Goal: Communication & Community: Answer question/provide support

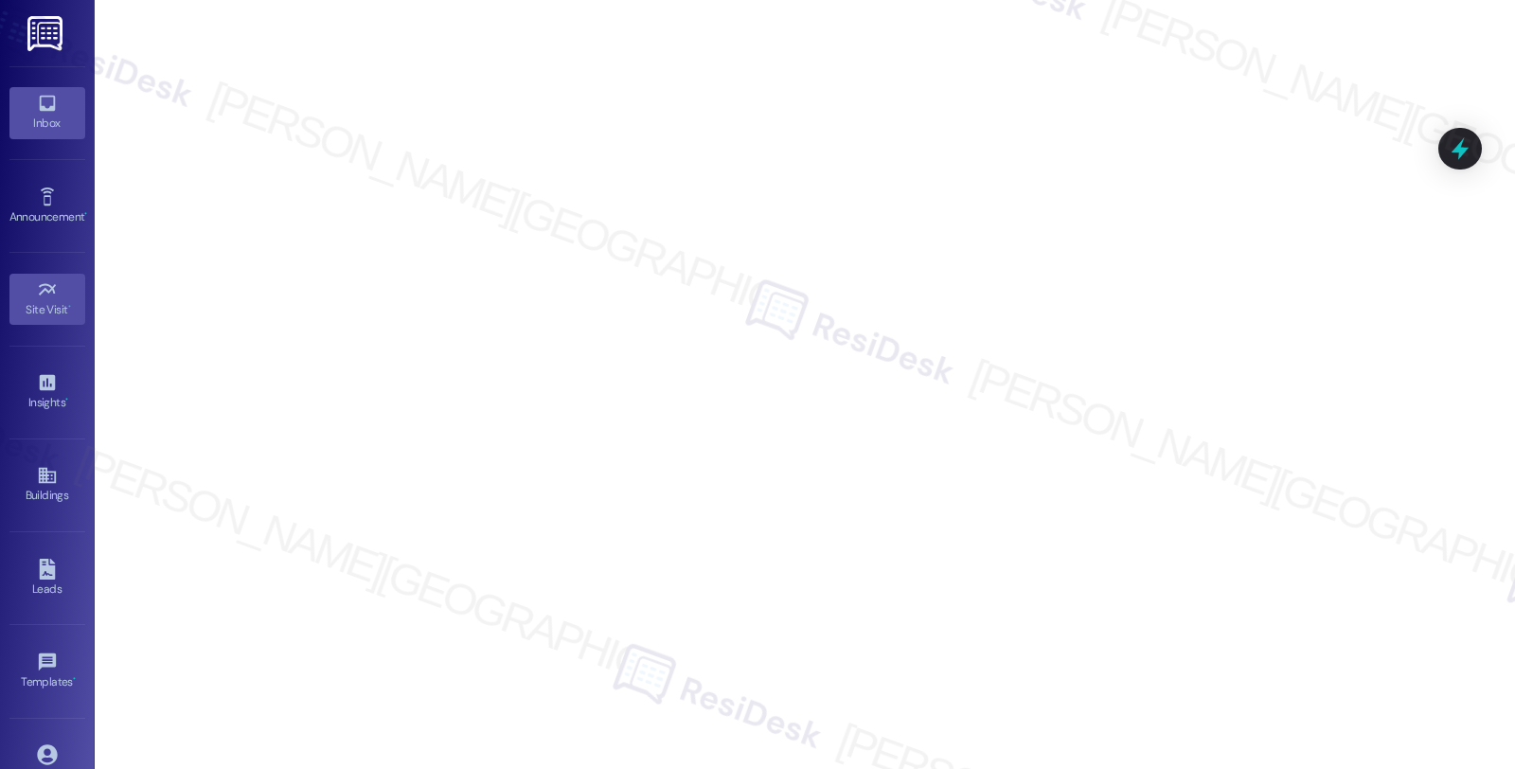
click at [23, 90] on link "Inbox" at bounding box center [47, 112] width 76 height 51
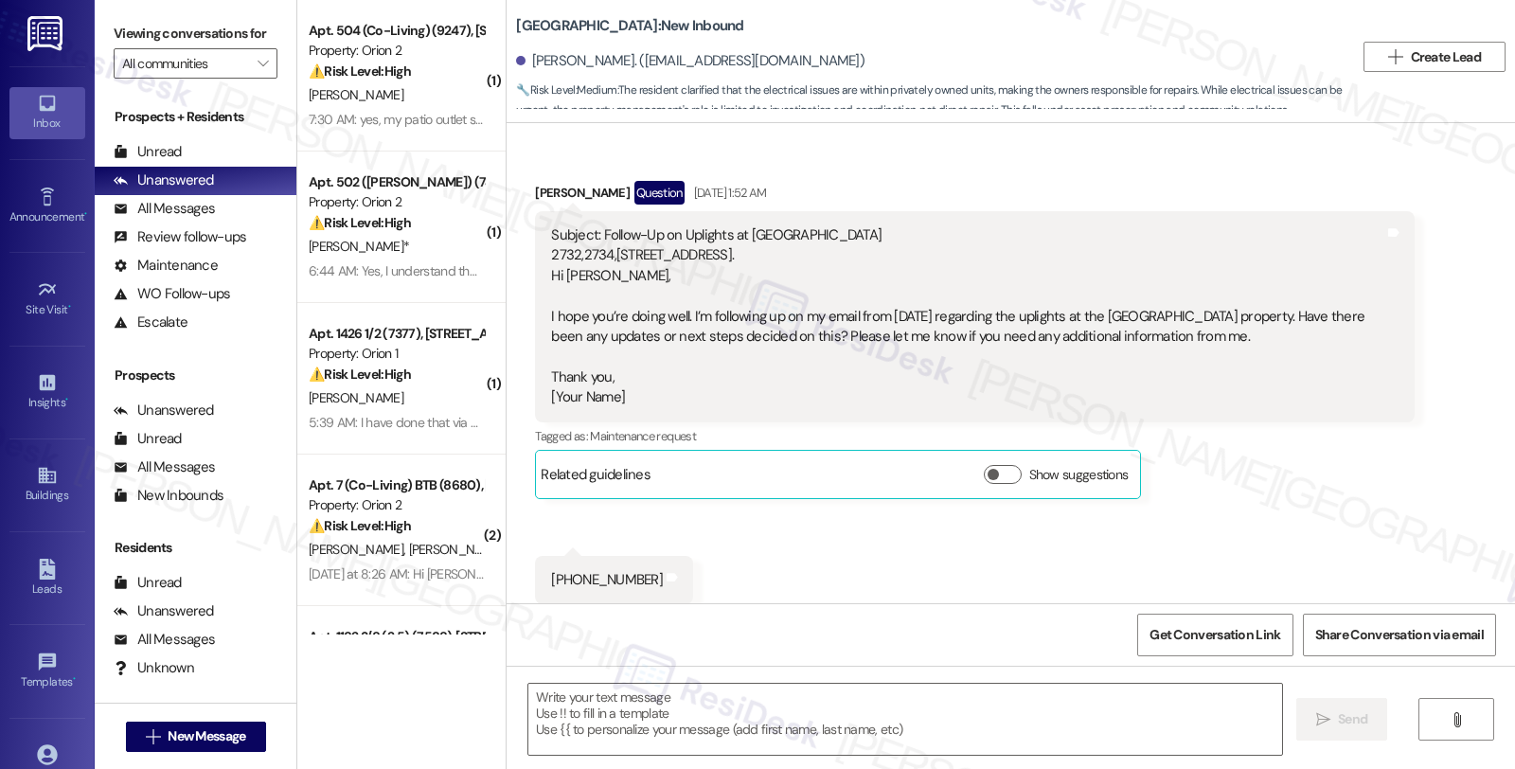
scroll to position [6434, 0]
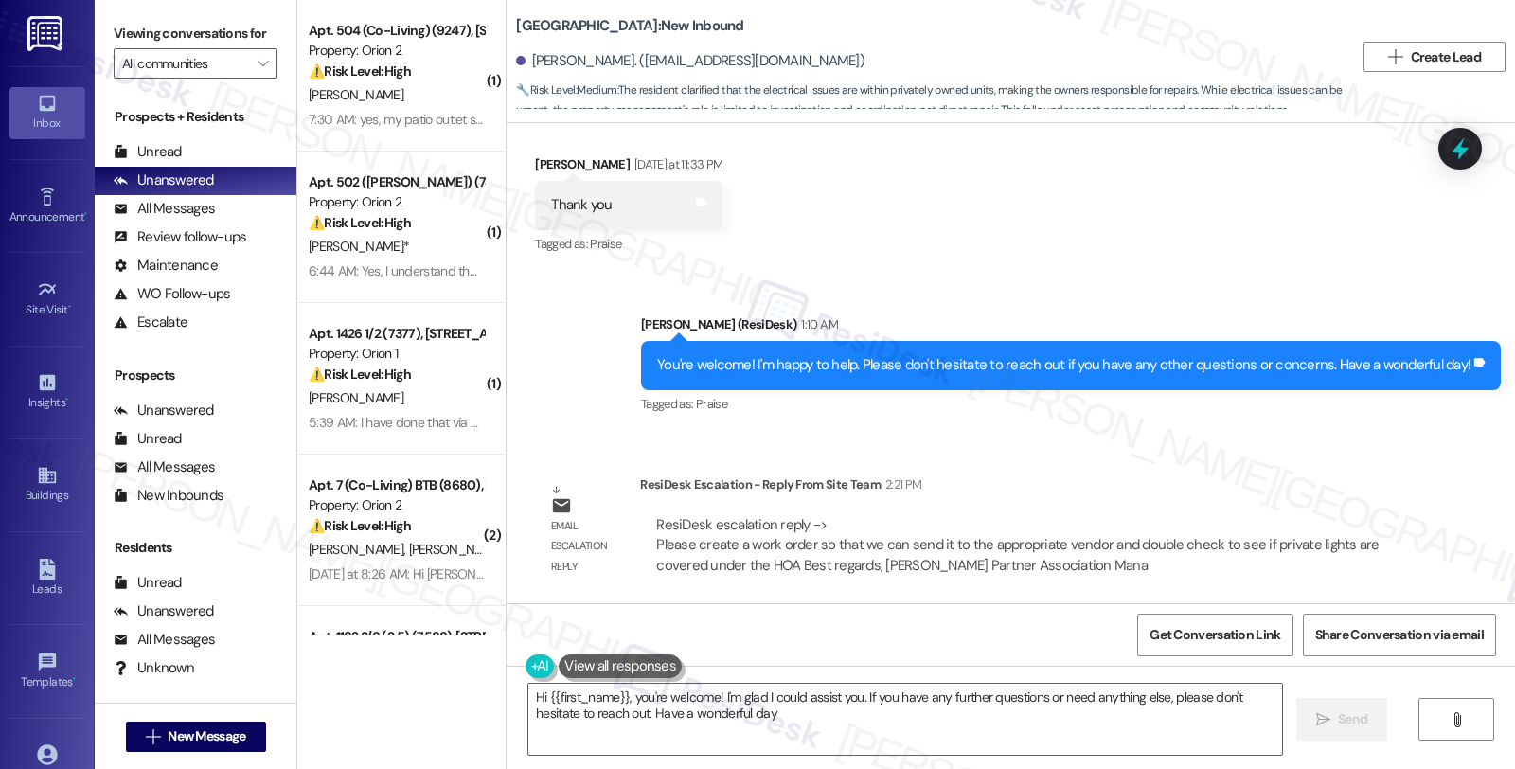
type textarea "Hi {{first_name}}, you're welcome! I'm glad I could assist you. If you have any…"
click at [599, 157] on div "Philippe Larocque Yesterday at 11:33 PM" at bounding box center [628, 167] width 187 height 27
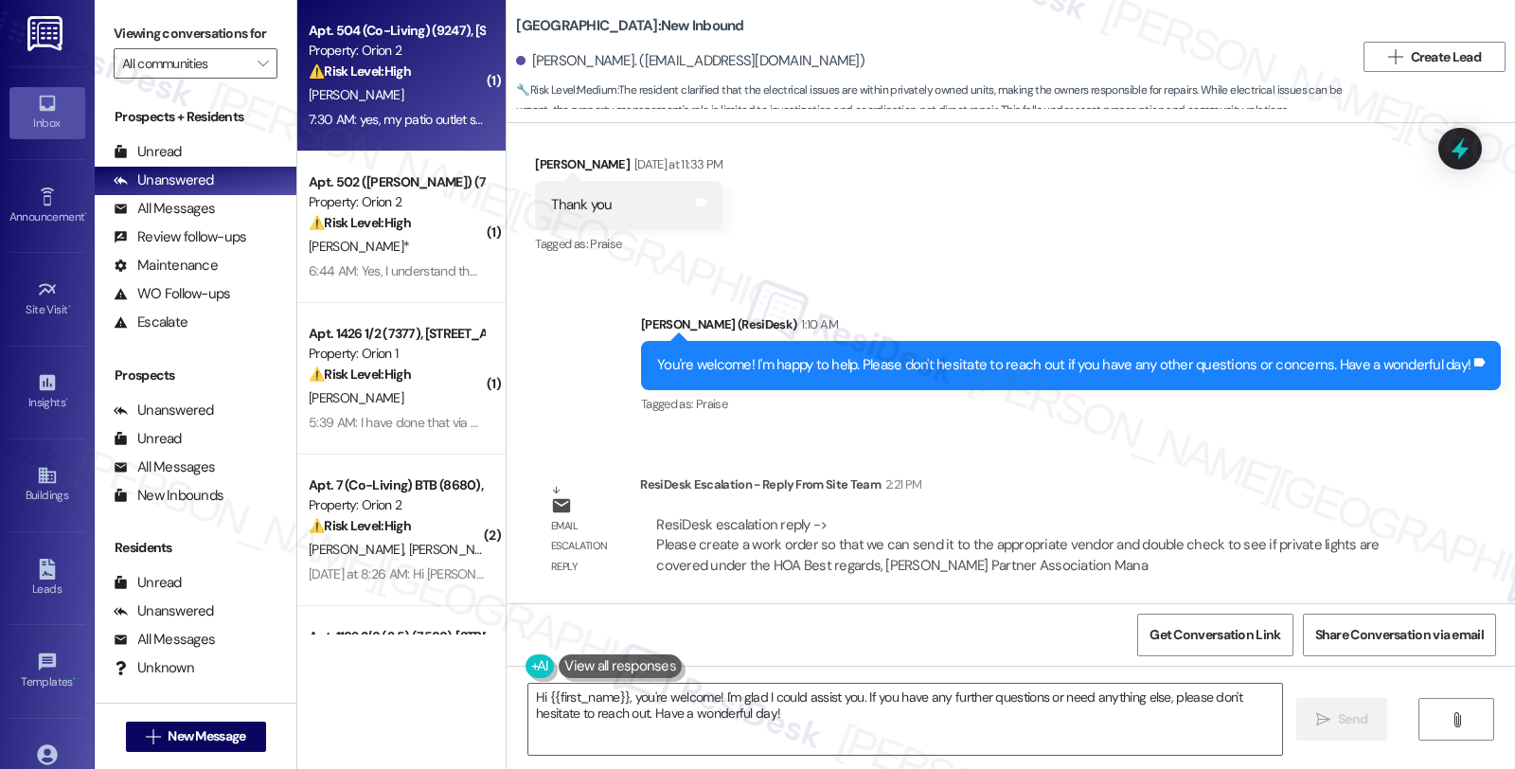
copy div "Larocque"
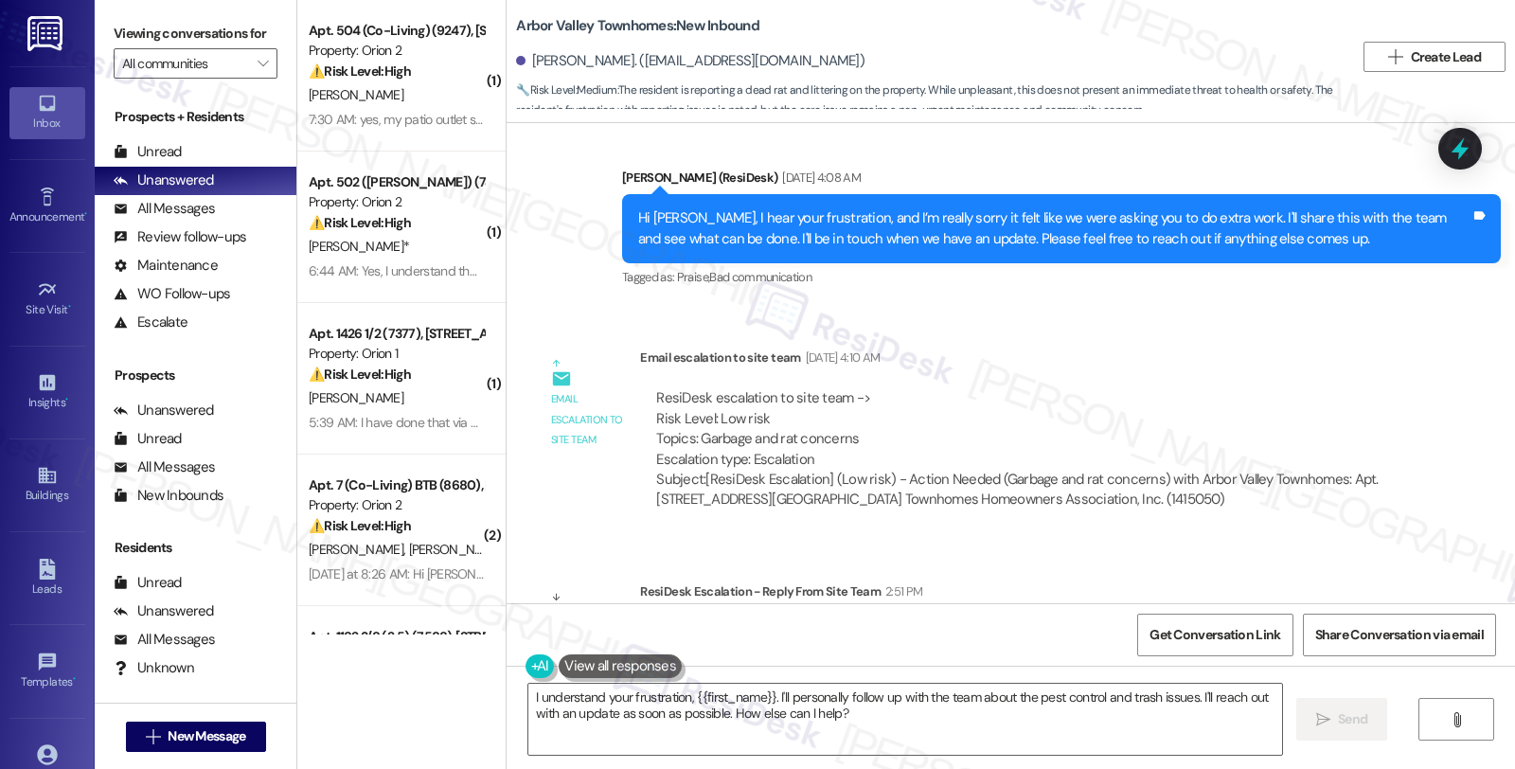
scroll to position [12615, 0]
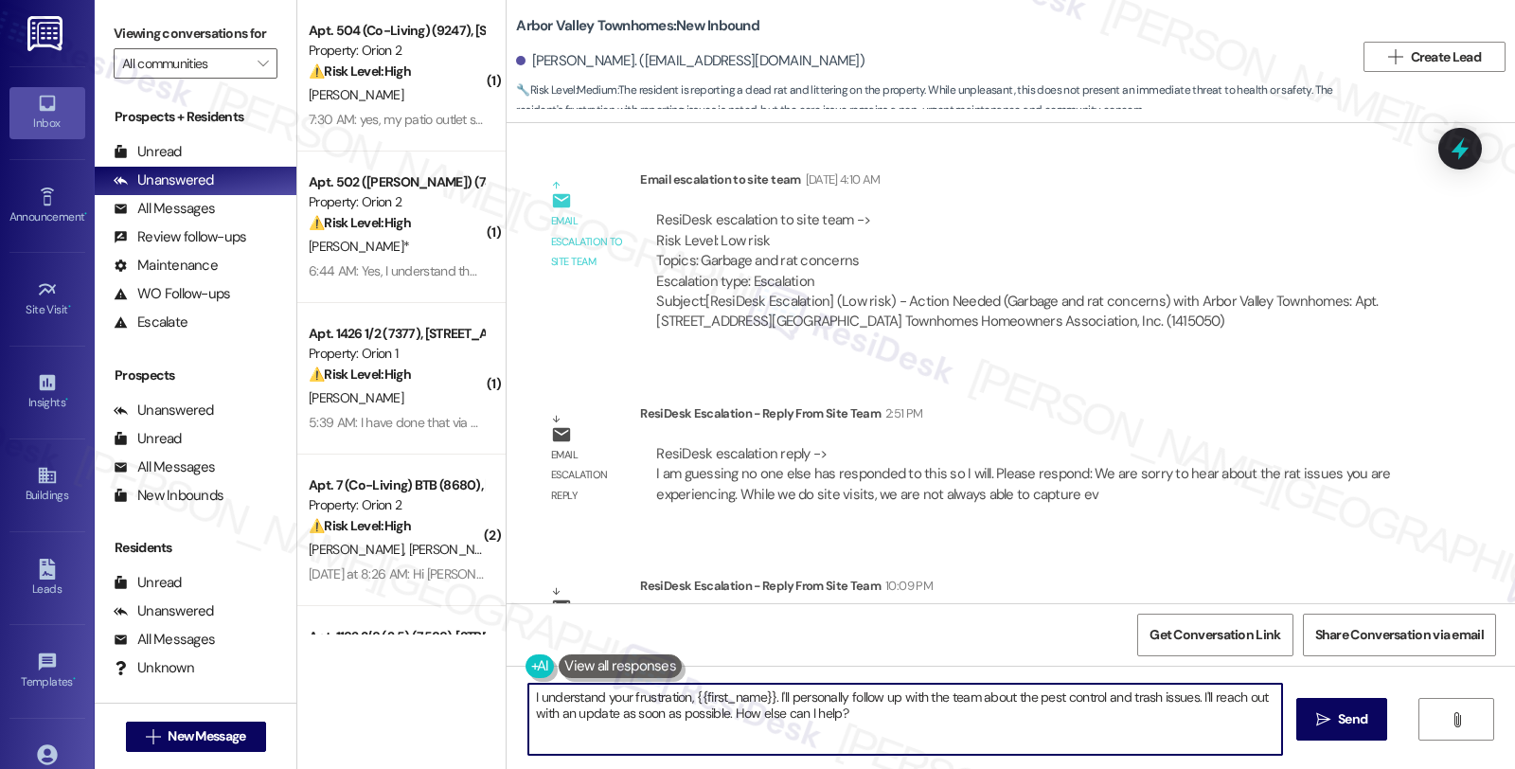
click at [948, 713] on textarea "I understand your frustration, {{first_name}}. I'll personally follow up with t…" at bounding box center [905, 719] width 754 height 71
drag, startPoint x: 918, startPoint y: 711, endPoint x: 348, endPoint y: 649, distance: 573.3
click at [348, 649] on div "( 1 ) Apt. 504 (Co-Living) (9247), [STREET_ADDRESS][PERSON_NAME] Property: Orio…" at bounding box center [906, 384] width 1218 height 769
paste textarea "We are sorry to hear about the rat issues you are experiencing. While we do sit…"
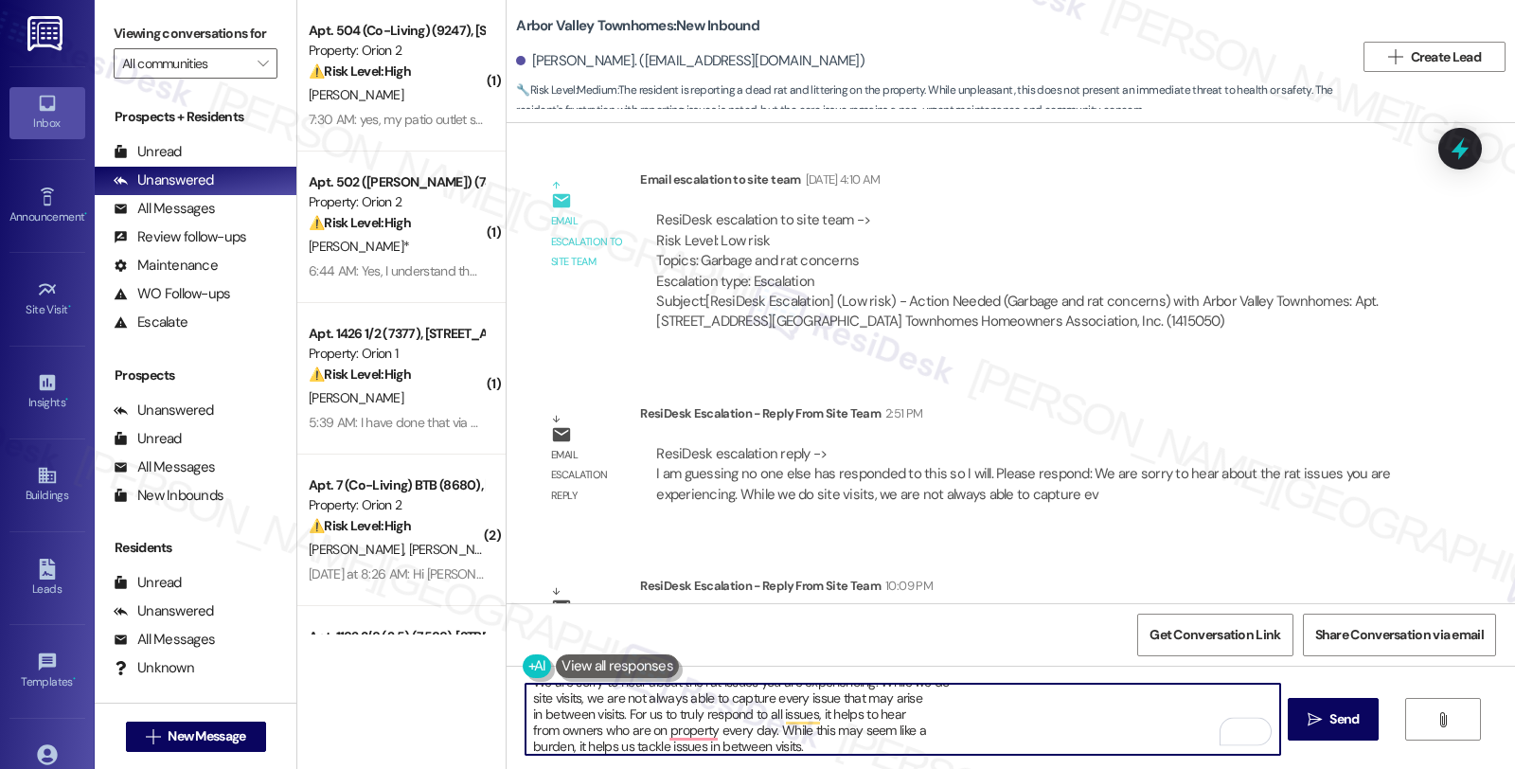
scroll to position [0, 0]
click at [525, 45] on div "[PERSON_NAME]. ([EMAIL_ADDRESS][DOMAIN_NAME])" at bounding box center [935, 62] width 838 height 38
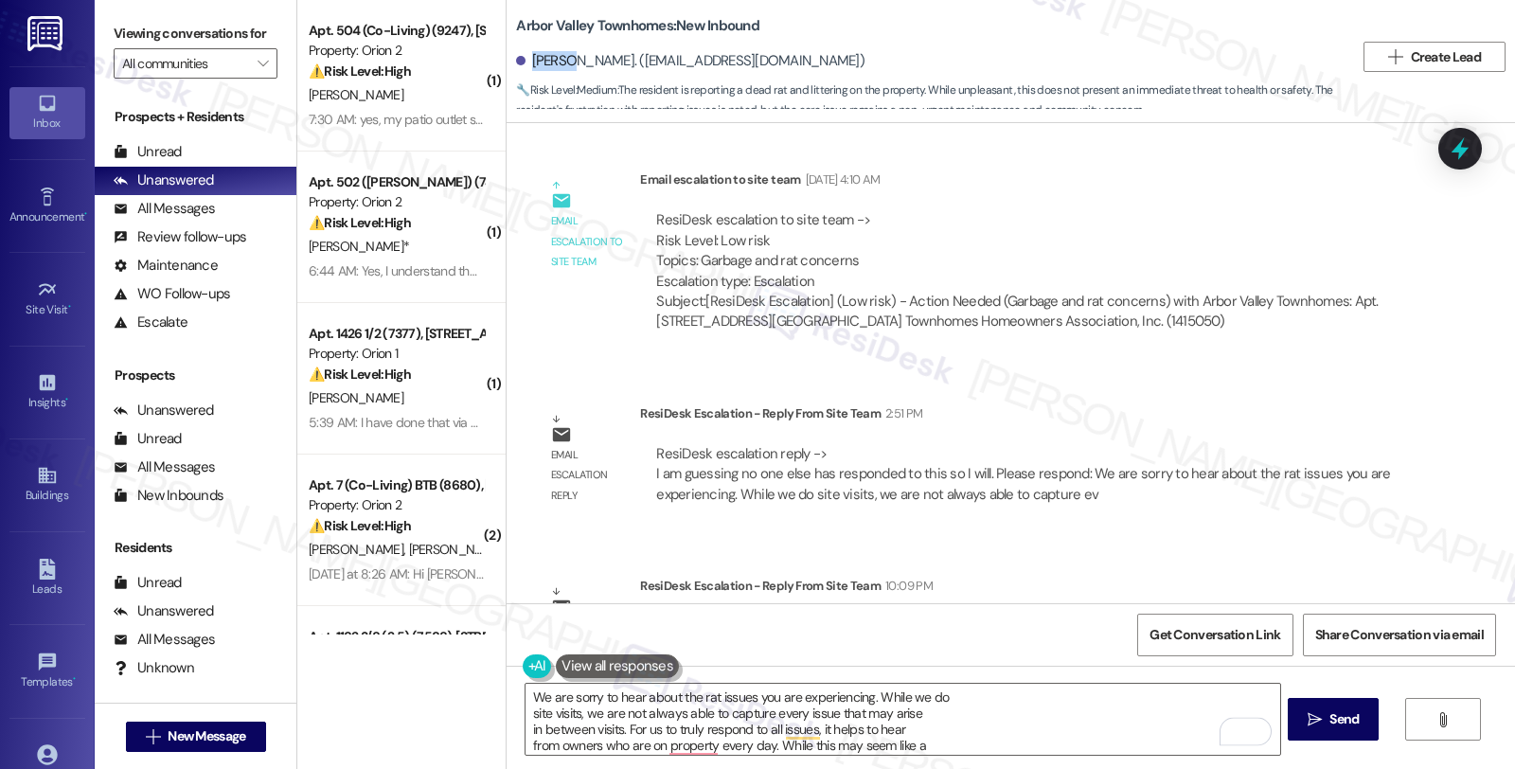
click at [525, 45] on div "[PERSON_NAME]. ([EMAIL_ADDRESS][DOMAIN_NAME])" at bounding box center [935, 62] width 838 height 38
copy div "[PERSON_NAME]"
click at [525, 687] on textarea "We are sorry to hear about the rat issues you are experiencing. While we do sit…" at bounding box center [902, 719] width 754 height 71
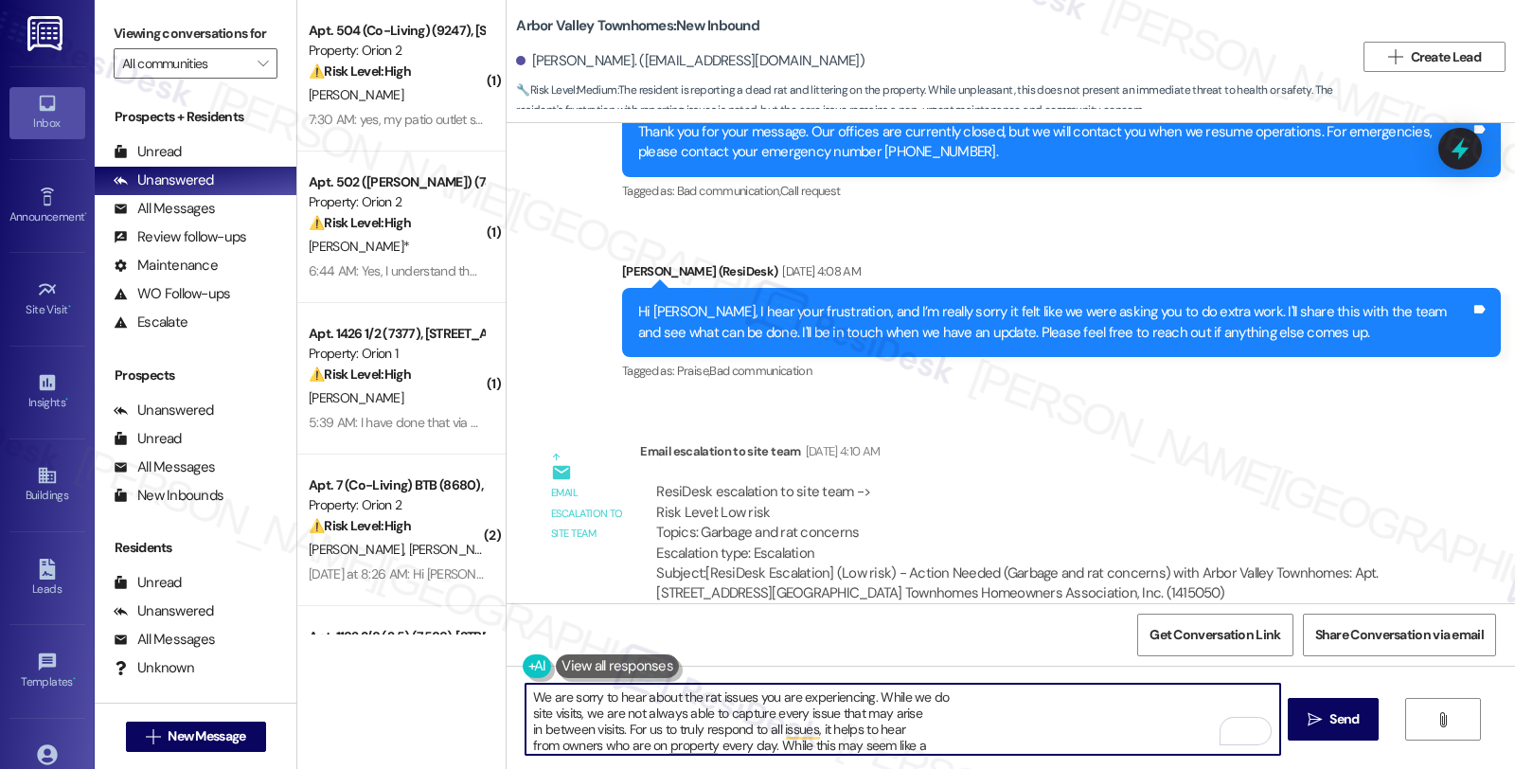
scroll to position [12300, 0]
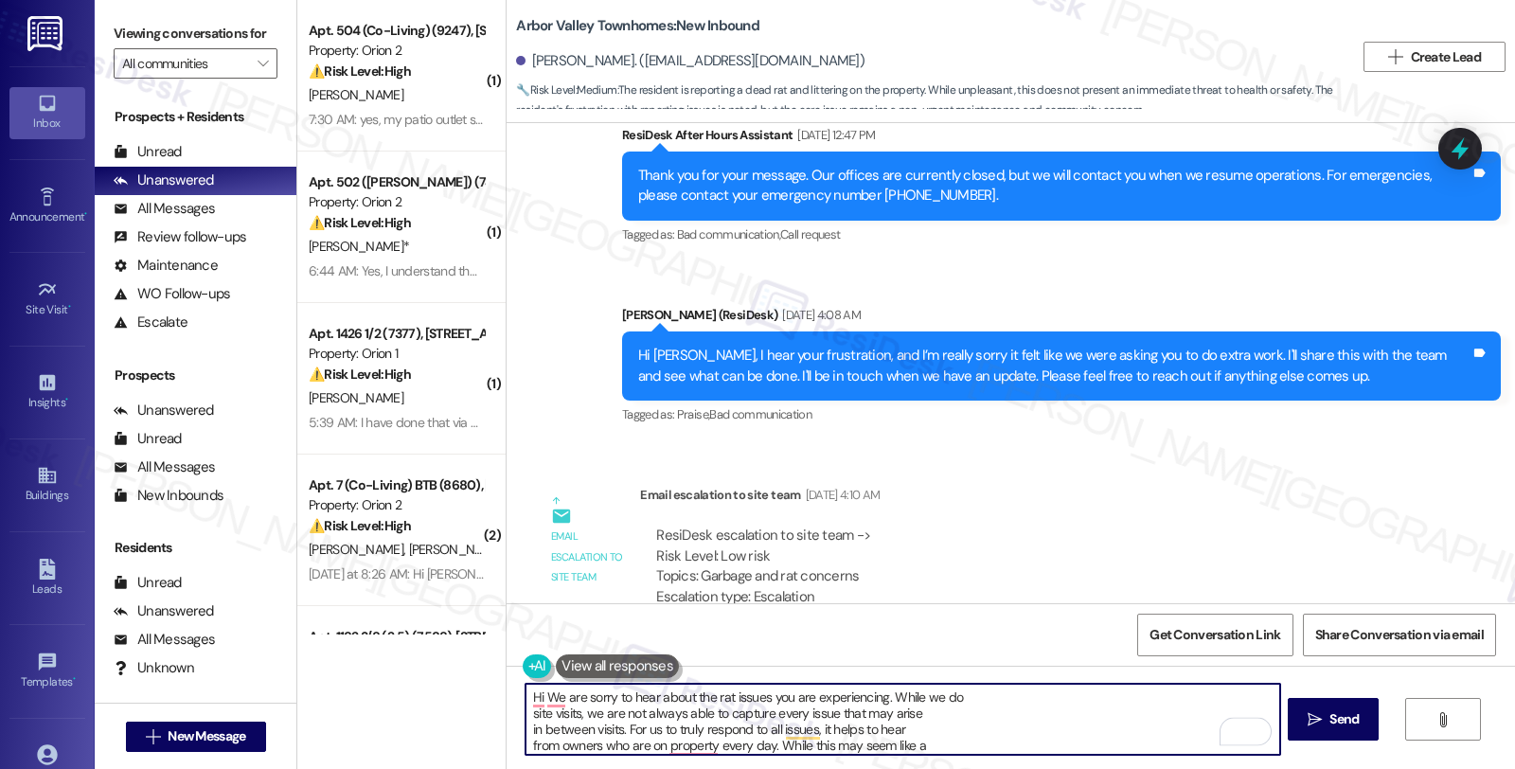
paste textarea "[PERSON_NAME]"
click at [653, 699] on textarea "Hi [PERSON_NAME], once again we're are sorry to hear about the rat issues you a…" at bounding box center [902, 719] width 754 height 71
click at [1076, 697] on textarea "Hi [PERSON_NAME], once again, we are sorry to hear about the rat issues you are…" at bounding box center [902, 719] width 754 height 71
click at [745, 715] on textarea "Hi [PERSON_NAME], once again, we are sorry to hear about the rat issues you are…" at bounding box center [902, 719] width 754 height 71
click at [1105, 713] on textarea "Hi [PERSON_NAME], once again, we are sorry to hear about the rat issues you are…" at bounding box center [902, 719] width 754 height 71
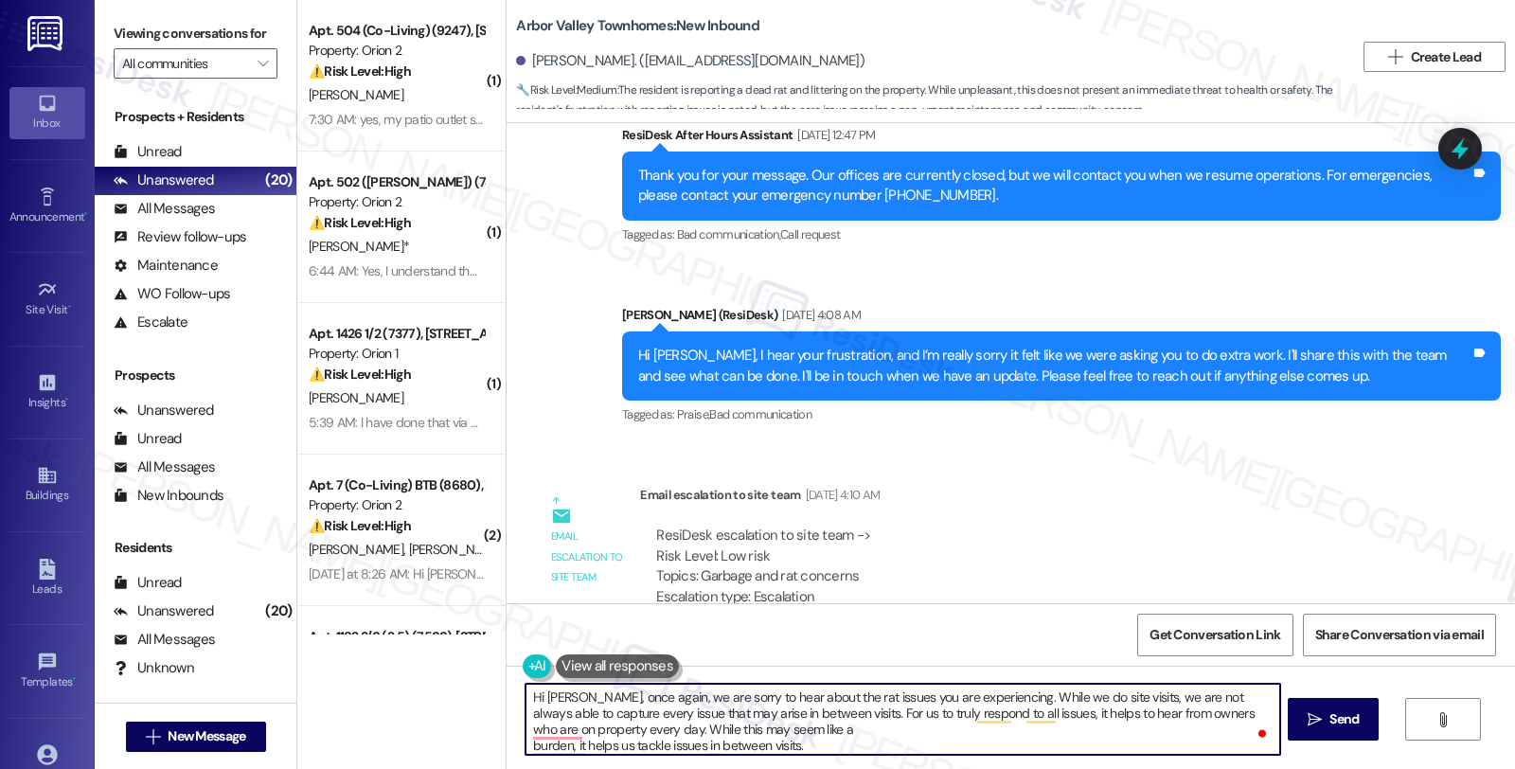
click at [1237, 707] on textarea "Hi [PERSON_NAME], once again, we are sorry to hear about the rat issues you are…" at bounding box center [902, 719] width 754 height 71
click at [824, 730] on textarea "Hi [PERSON_NAME], once again, we are sorry to hear about the rat issues you are…" at bounding box center [902, 719] width 754 height 71
click at [1065, 725] on textarea "Hi [PERSON_NAME], once again, we are sorry to hear about the rat issues you are…" at bounding box center [902, 719] width 754 height 71
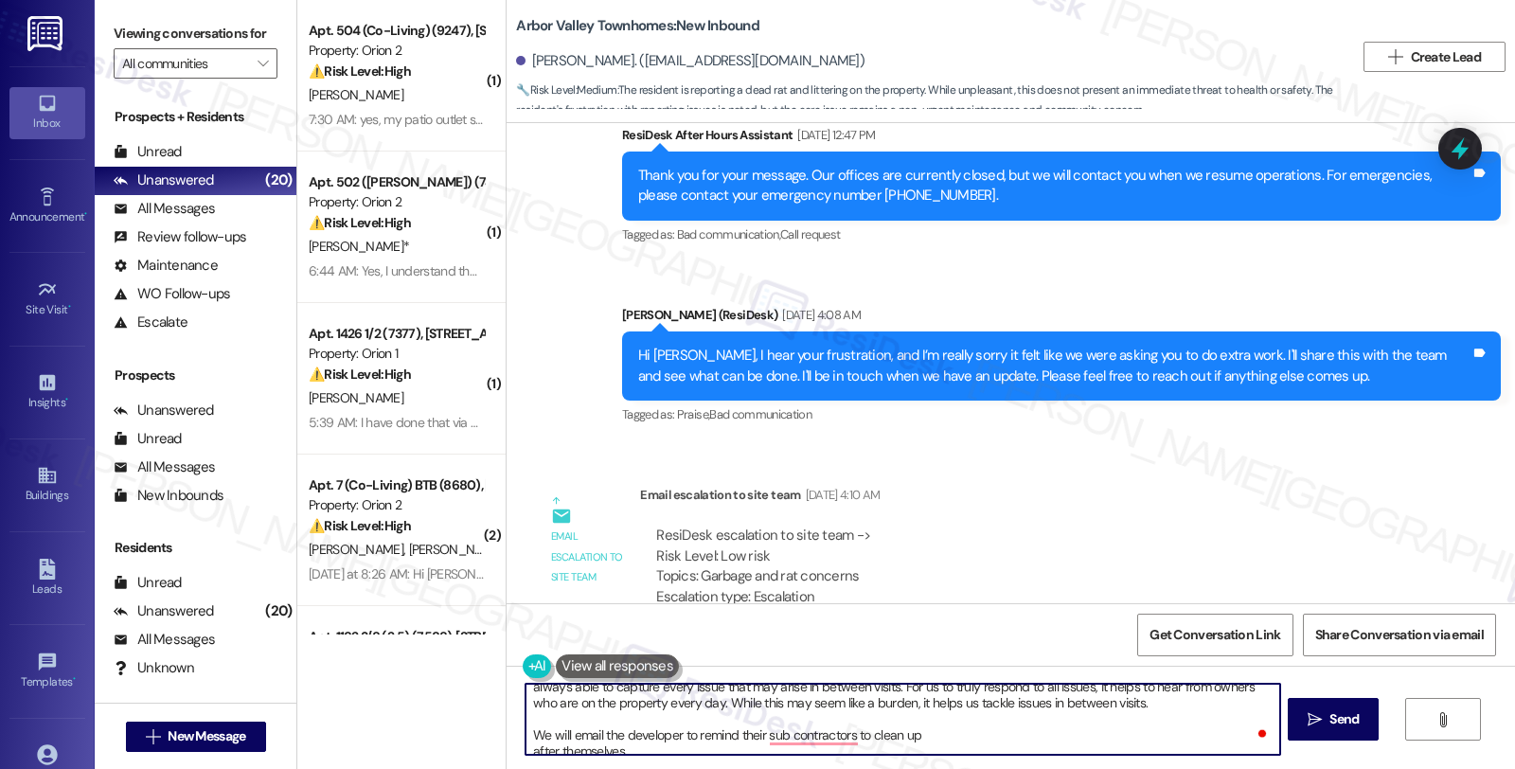
scroll to position [36, 0]
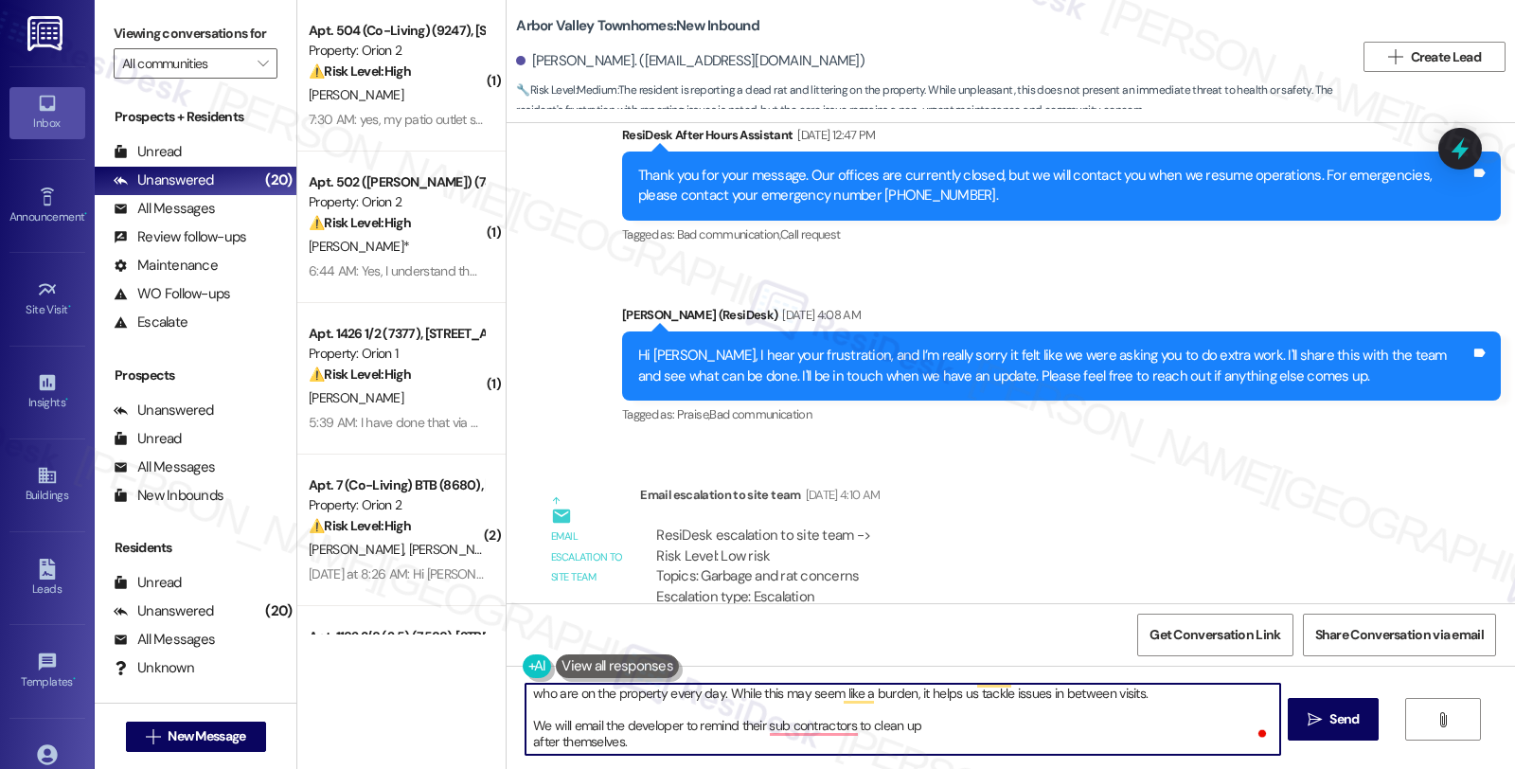
click at [966, 734] on textarea "Hi [PERSON_NAME], once again, we are sorry to hear about the rat issues you are…" at bounding box center [902, 719] width 754 height 71
click at [966, 730] on textarea "Hi [PERSON_NAME], once again, we are sorry to hear about the rat issues you are…" at bounding box center [902, 719] width 754 height 71
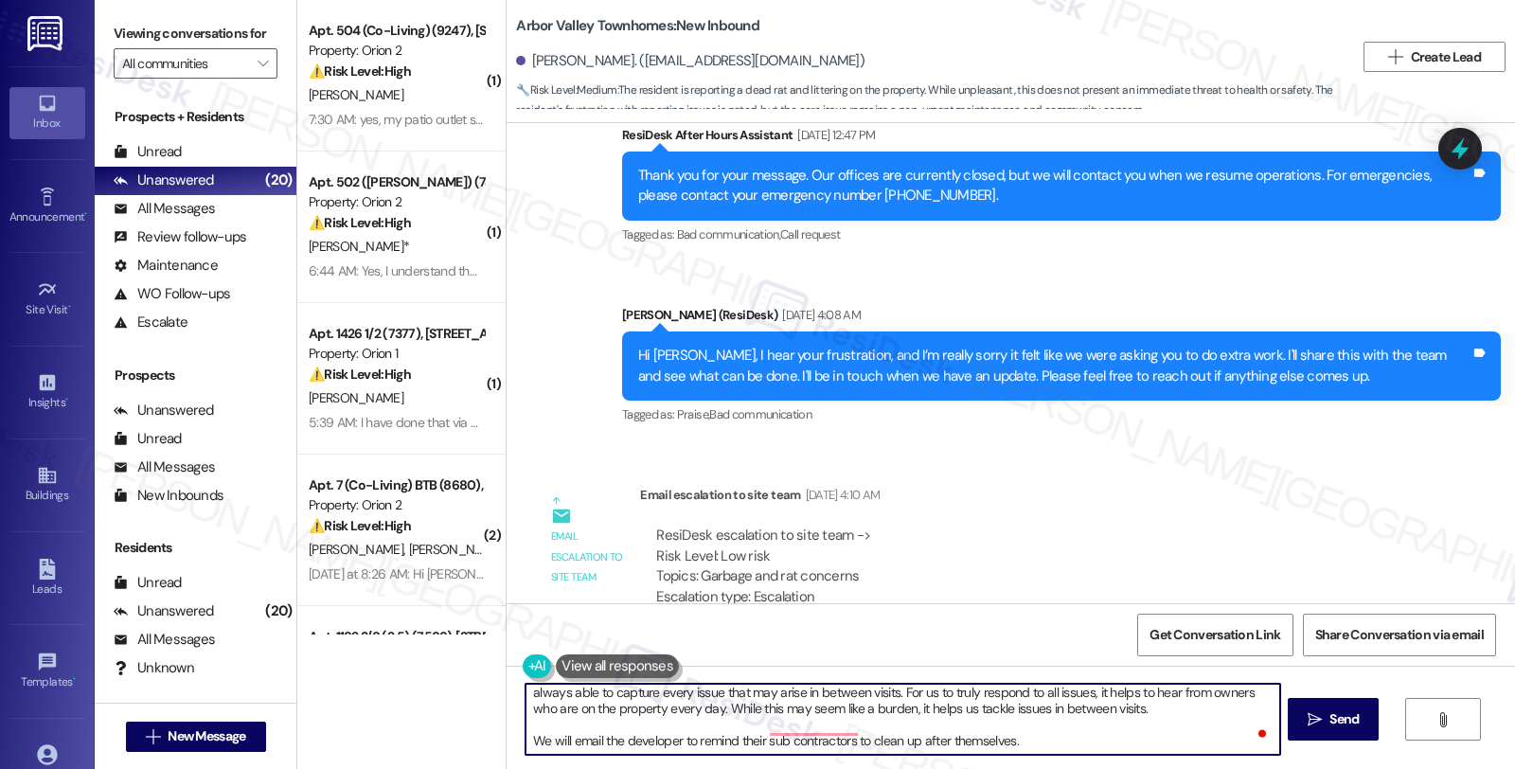
scroll to position [20, 0]
click at [1046, 738] on textarea "Hi [PERSON_NAME], once again, we are sorry to hear about the rat issues you are…" at bounding box center [902, 719] width 754 height 71
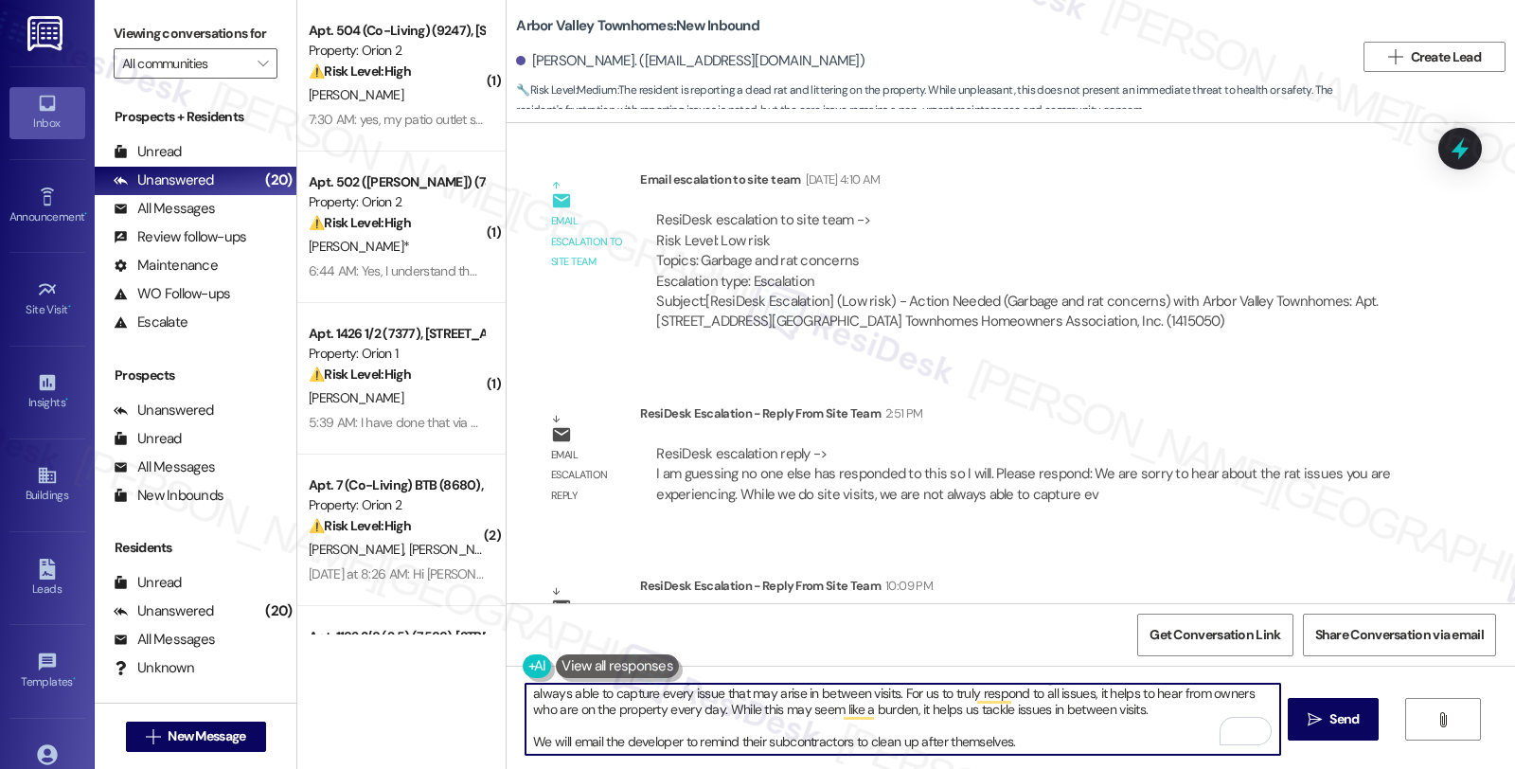
click at [1048, 753] on textarea "Hi [PERSON_NAME], once again, we are sorry to hear about the rat issues you are…" at bounding box center [902, 719] width 754 height 71
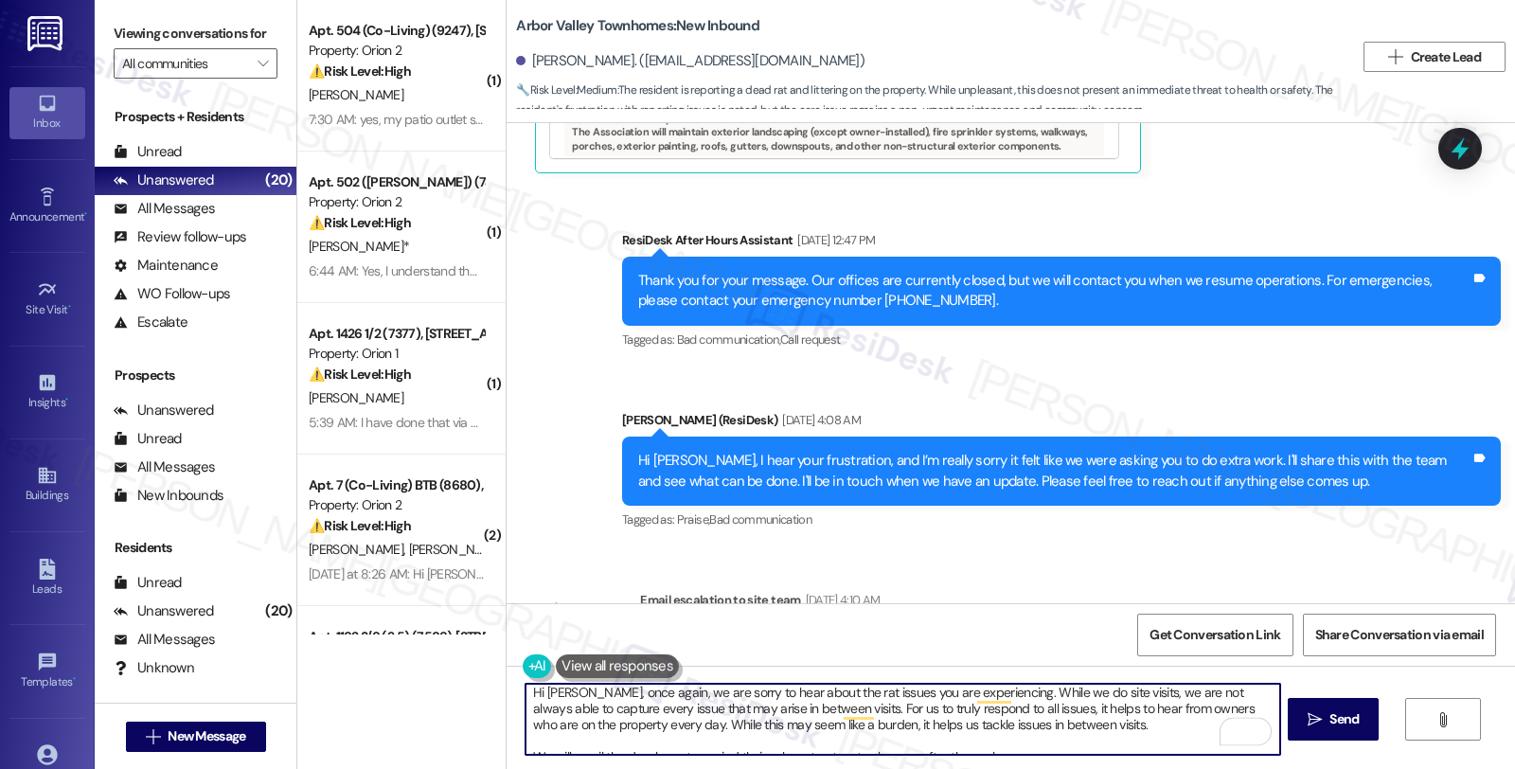
scroll to position [5, 0]
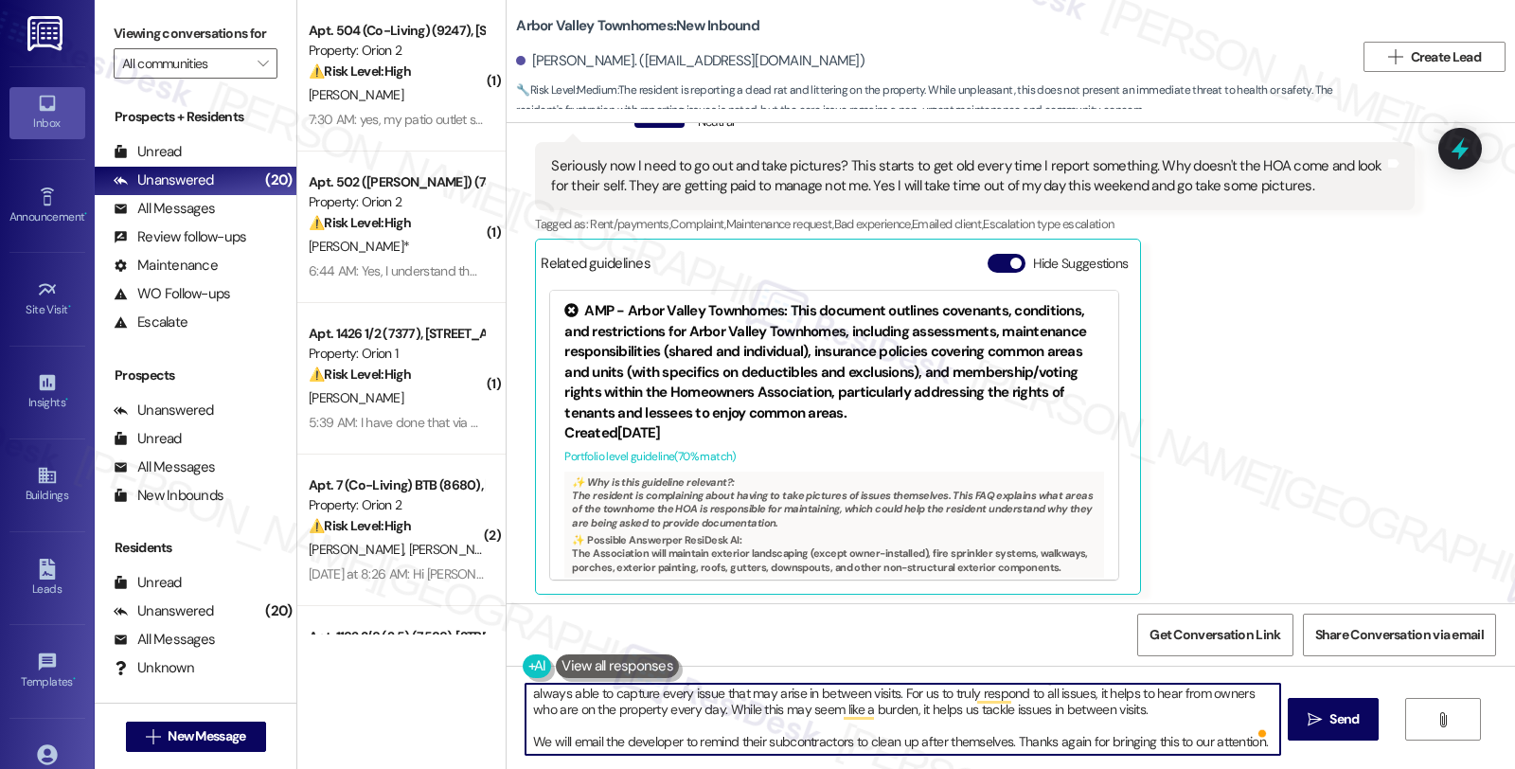
click at [1265, 738] on textarea "Hi [PERSON_NAME], once again, we are sorry to hear about the rat issues you are…" at bounding box center [902, 719] width 754 height 71
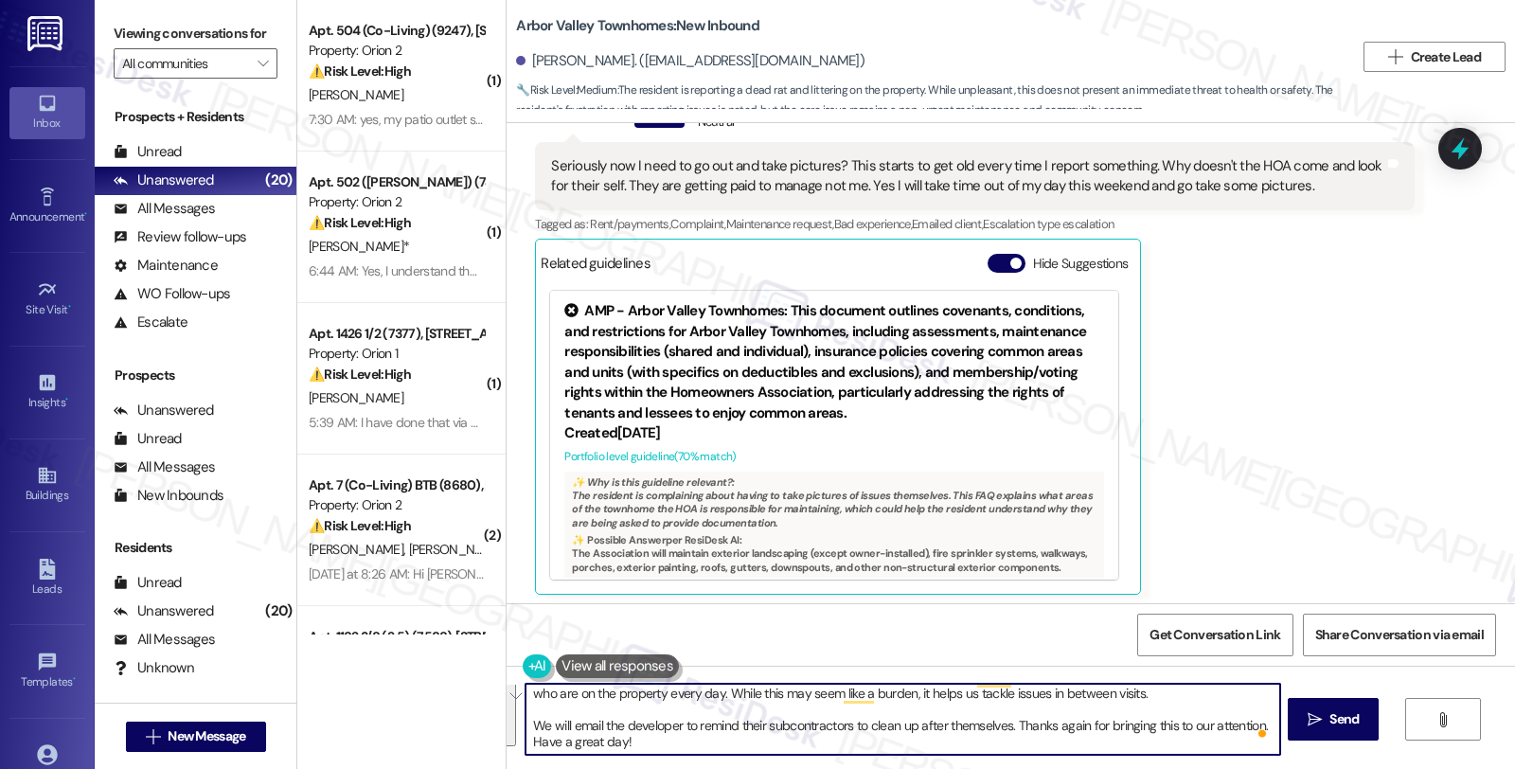
drag, startPoint x: 518, startPoint y: 699, endPoint x: 755, endPoint y: 809, distance: 260.9
click at [755, 768] on html "Inbox Go to Inbox Announcement • Send A Text Announcement Site Visit • Go to Si…" at bounding box center [757, 384] width 1515 height 769
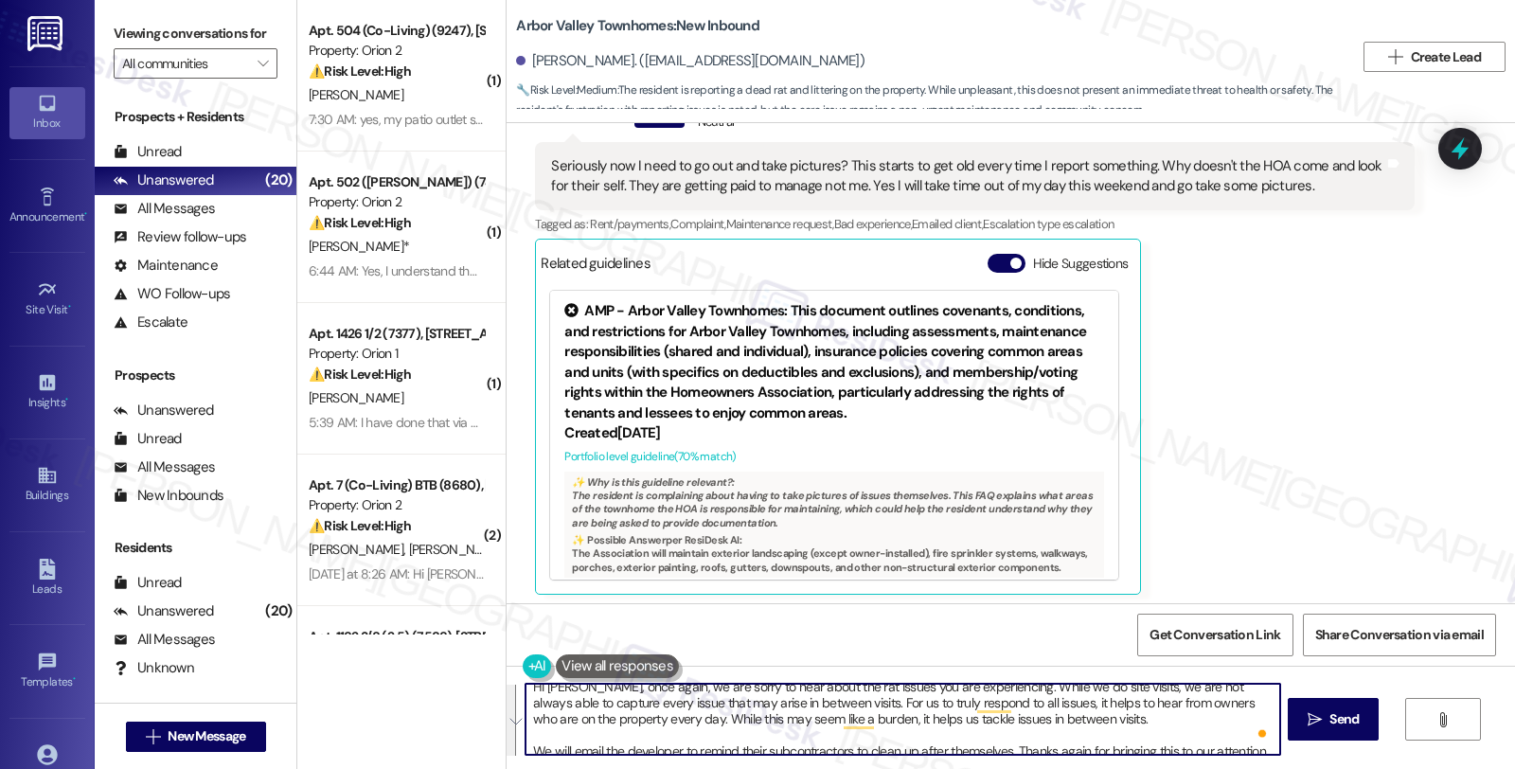
scroll to position [0, 0]
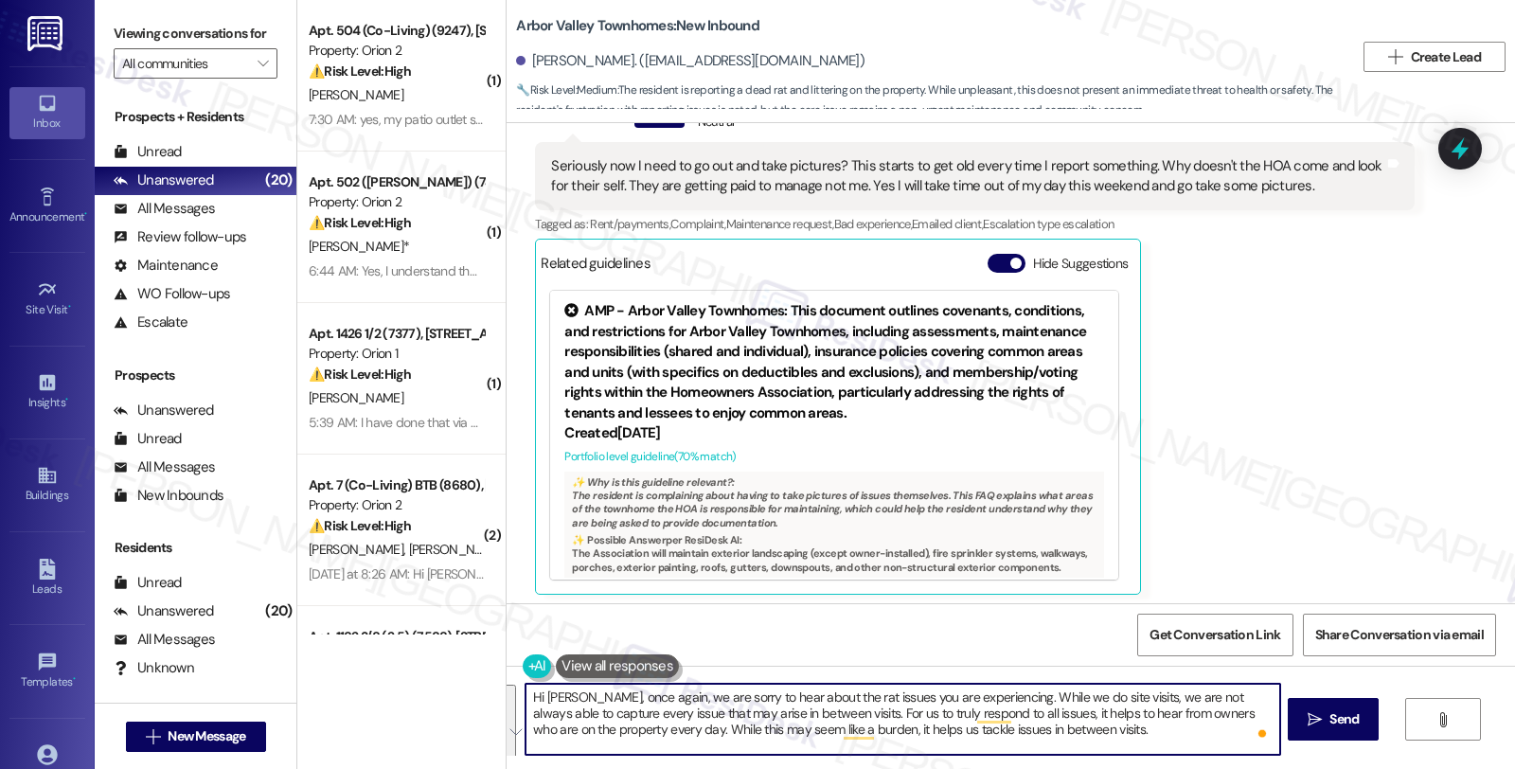
click at [761, 727] on textarea "Hi [PERSON_NAME], once again, we are sorry to hear about the rat issues you are…" at bounding box center [902, 719] width 754 height 71
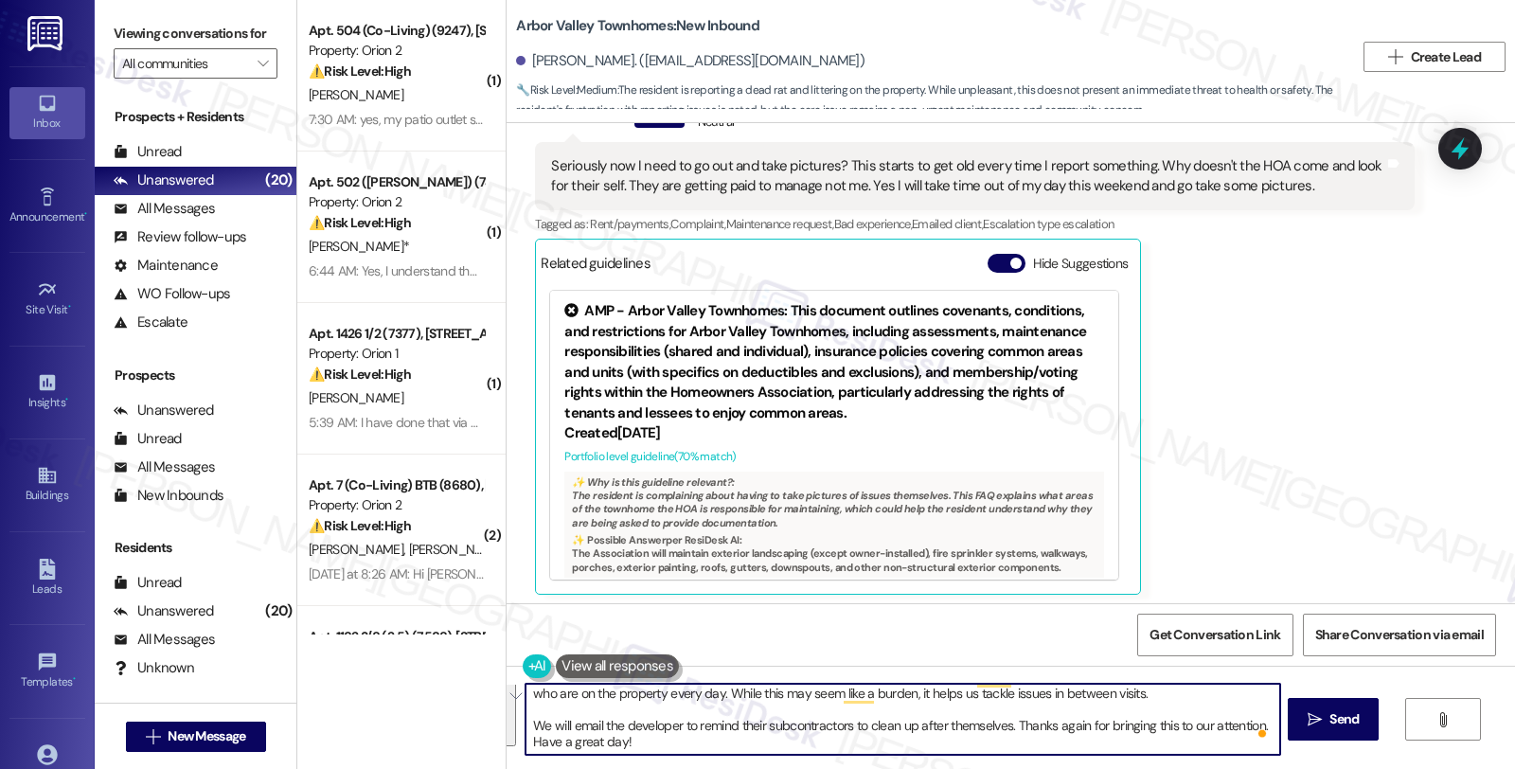
drag, startPoint x: 640, startPoint y: 696, endPoint x: 1034, endPoint y: 818, distance: 412.4
click at [1034, 768] on html "Inbox Go to Inbox Announcement • Send A Text Announcement Site Visit • Go to Si…" at bounding box center [757, 384] width 1515 height 769
paste textarea "We’re truly sorry to hear about the rat issues you’ve been experiencing. While …"
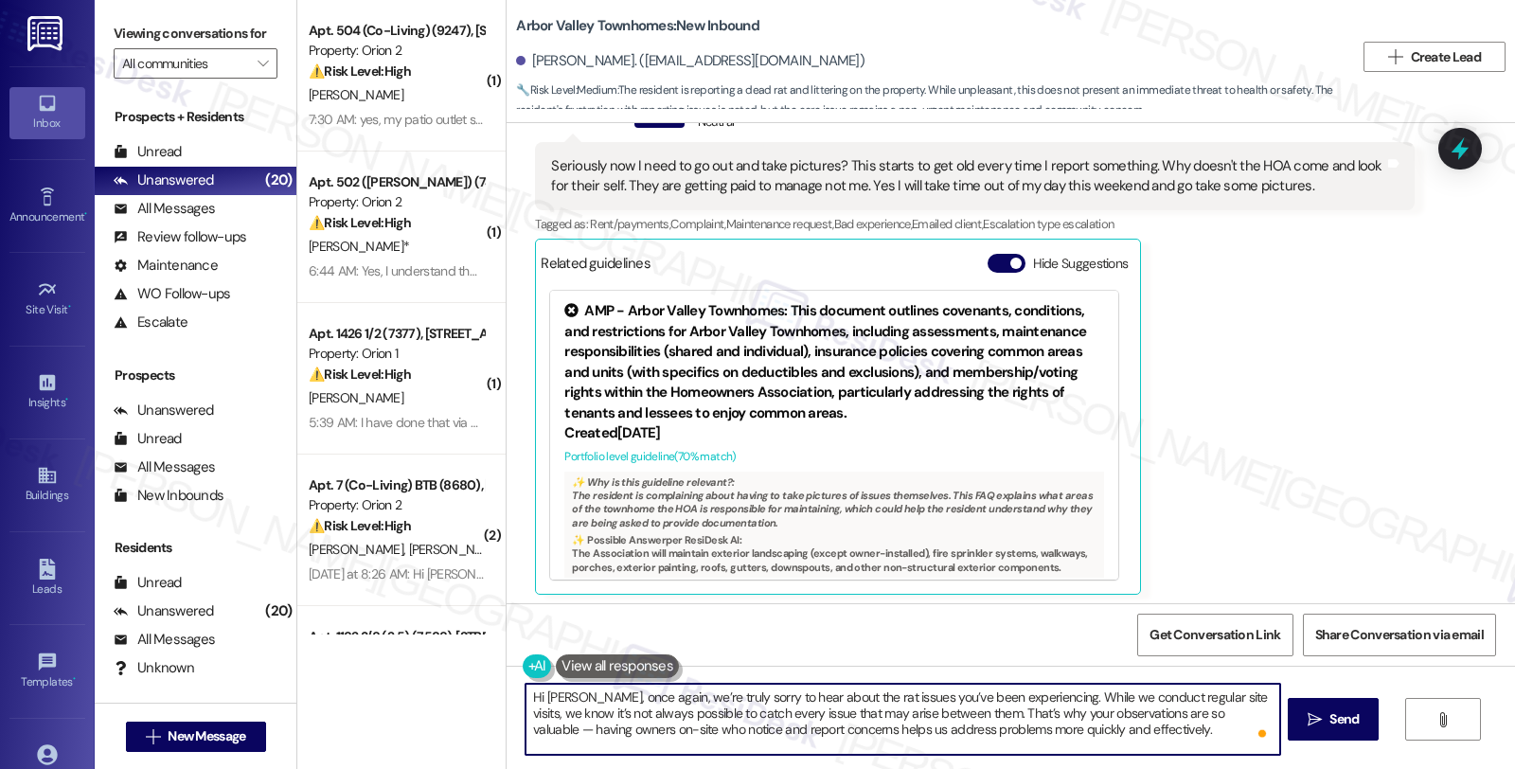
click at [1204, 711] on textarea "Hi [PERSON_NAME], once again, we’re truly sorry to hear about the rat issues yo…" at bounding box center [902, 719] width 754 height 71
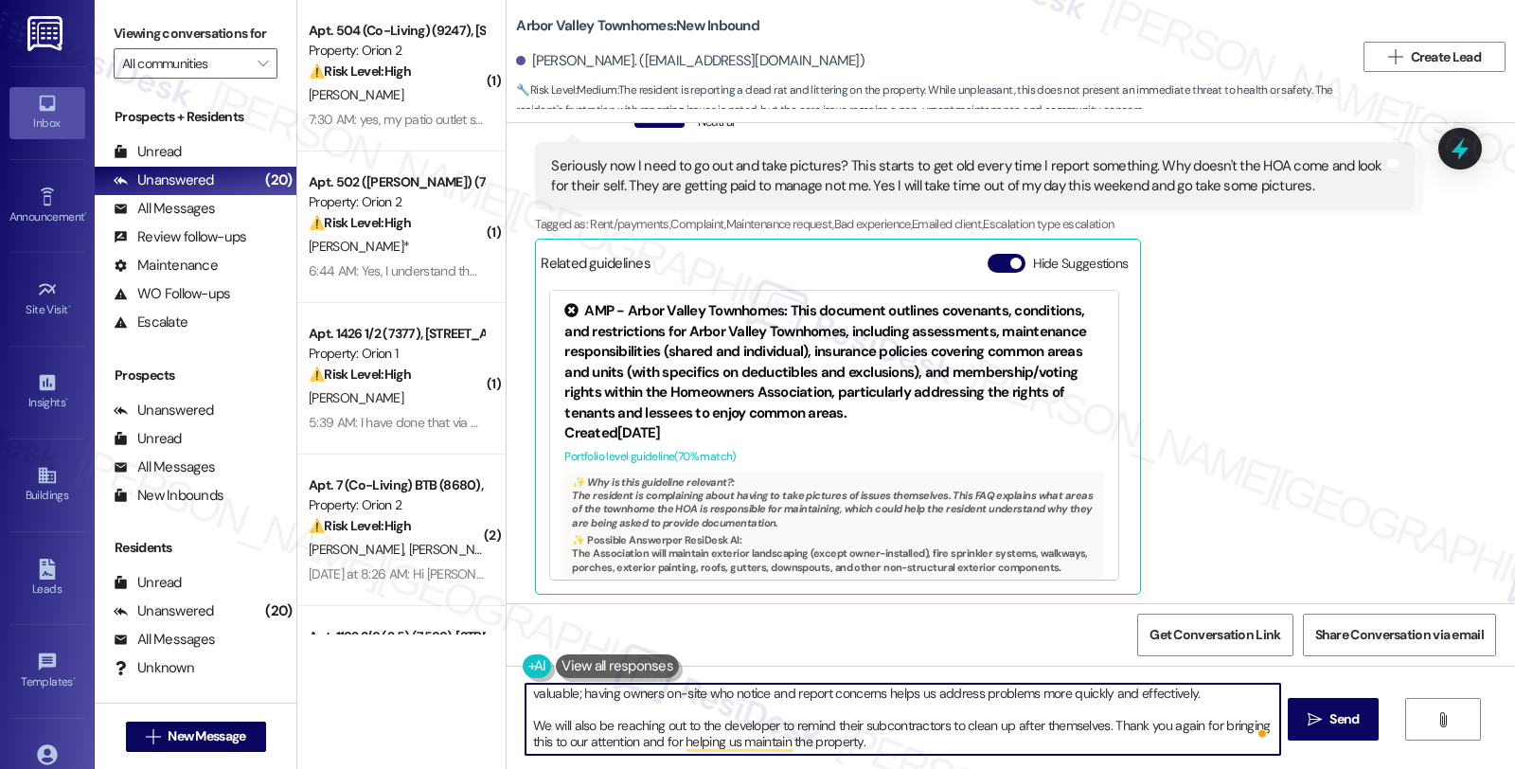
click at [899, 738] on textarea "Hi [PERSON_NAME], once again, we’re truly sorry to hear about the rat issues yo…" at bounding box center [902, 719] width 754 height 71
click at [900, 738] on textarea "Hi [PERSON_NAME], once again, we’re truly sorry to hear about the rat issues yo…" at bounding box center [902, 719] width 754 height 71
type textarea "Hi [PERSON_NAME], once again, we’re truly sorry to hear about the rat issues yo…"
click at [1321, 715] on span " Send" at bounding box center [1334, 719] width 60 height 20
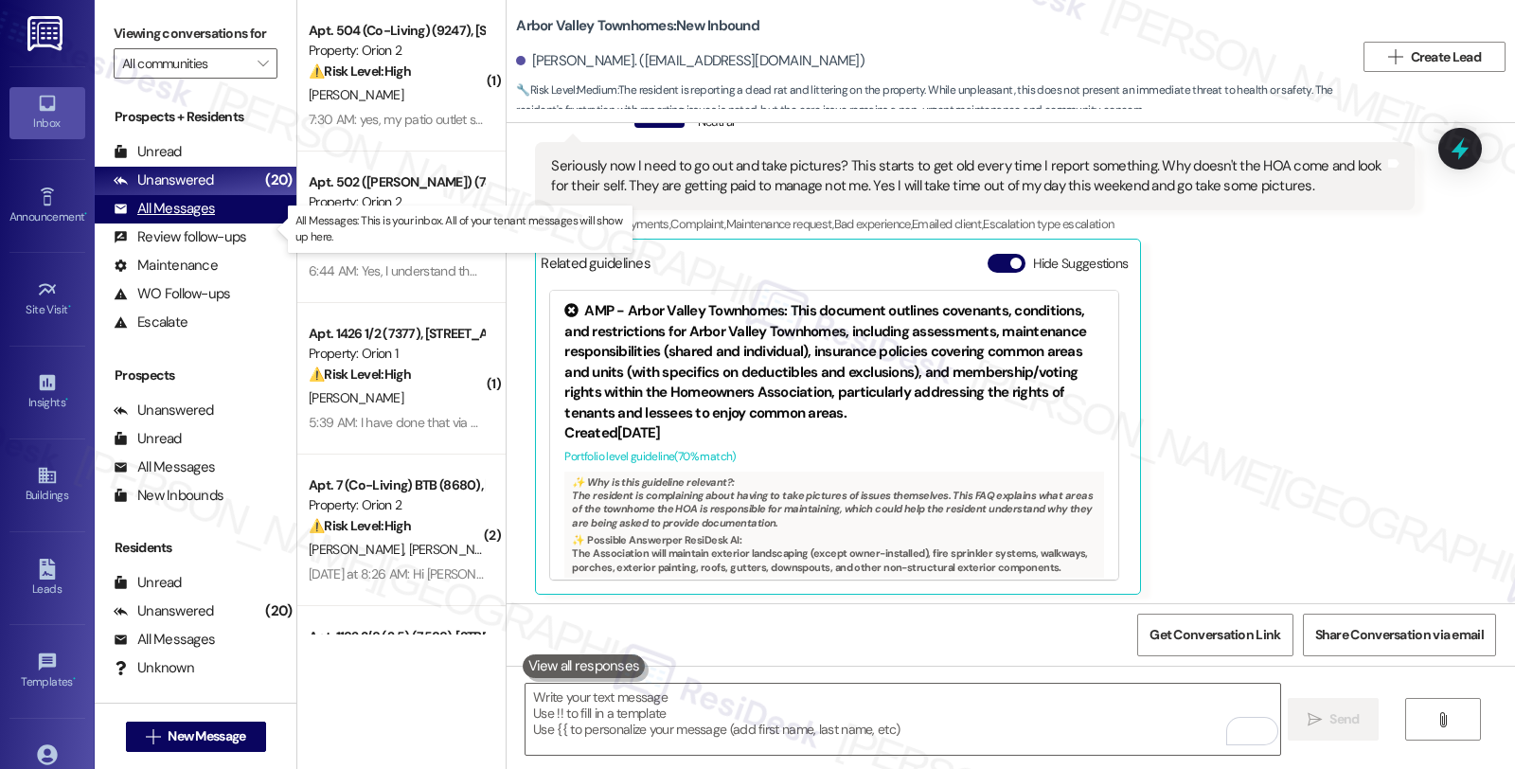
click at [200, 219] on div "All Messages" at bounding box center [164, 209] width 101 height 20
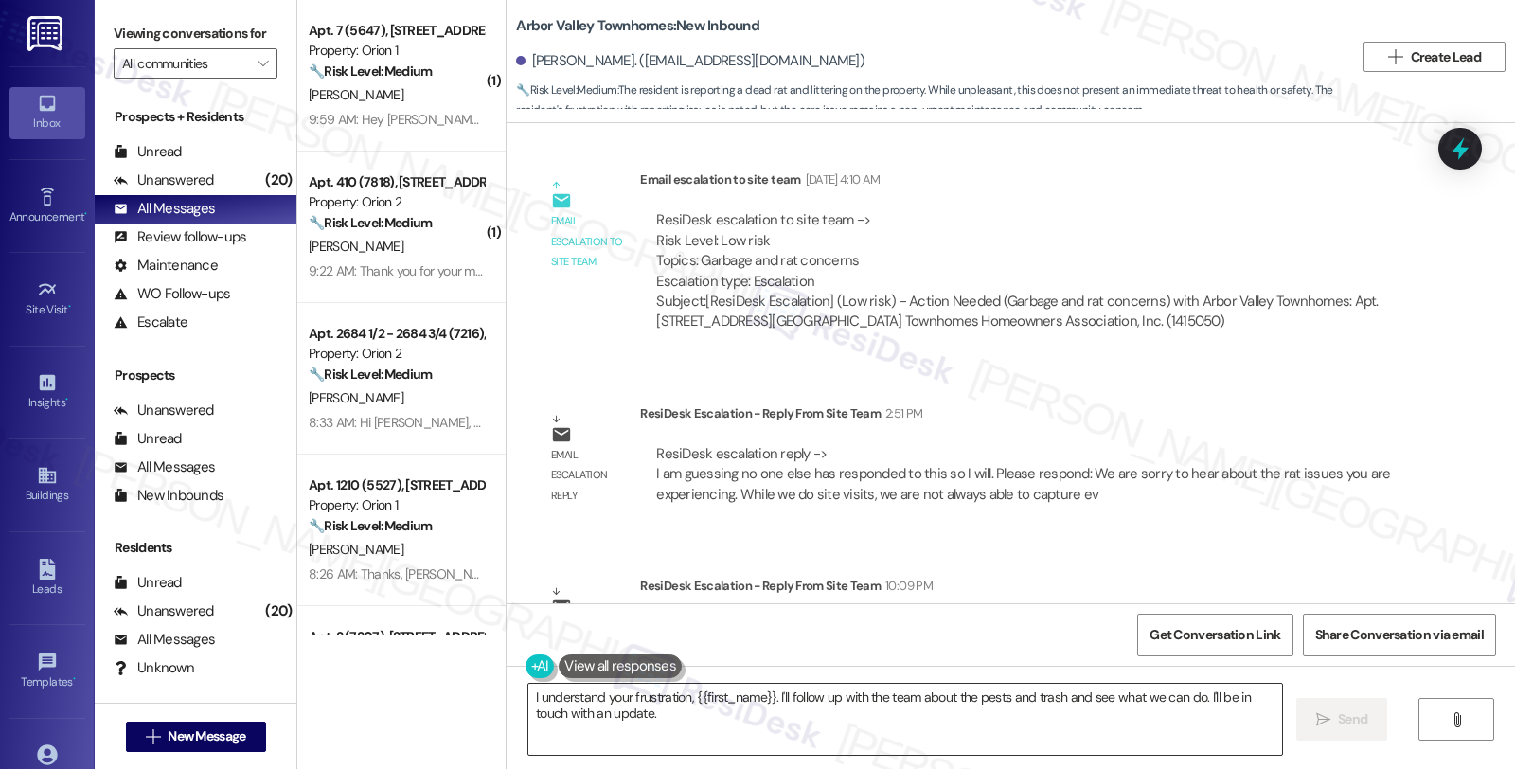
click at [860, 743] on textarea "I understand your frustration, {{first_name}}. I'll follow up with the team abo…" at bounding box center [905, 719] width 754 height 71
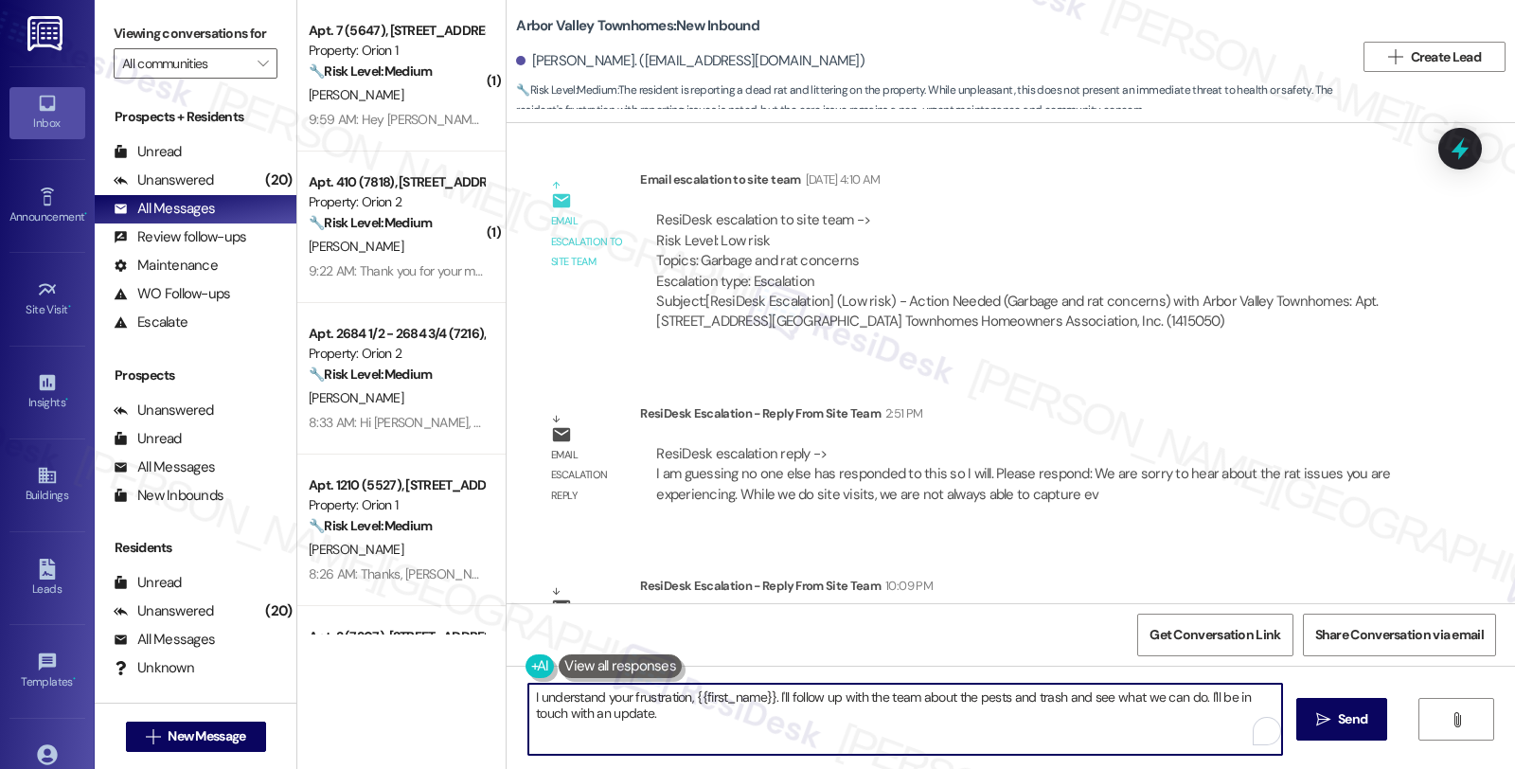
paste textarea "We’re truly sorry to hear about the rat issues you’ve been experiencing. While …"
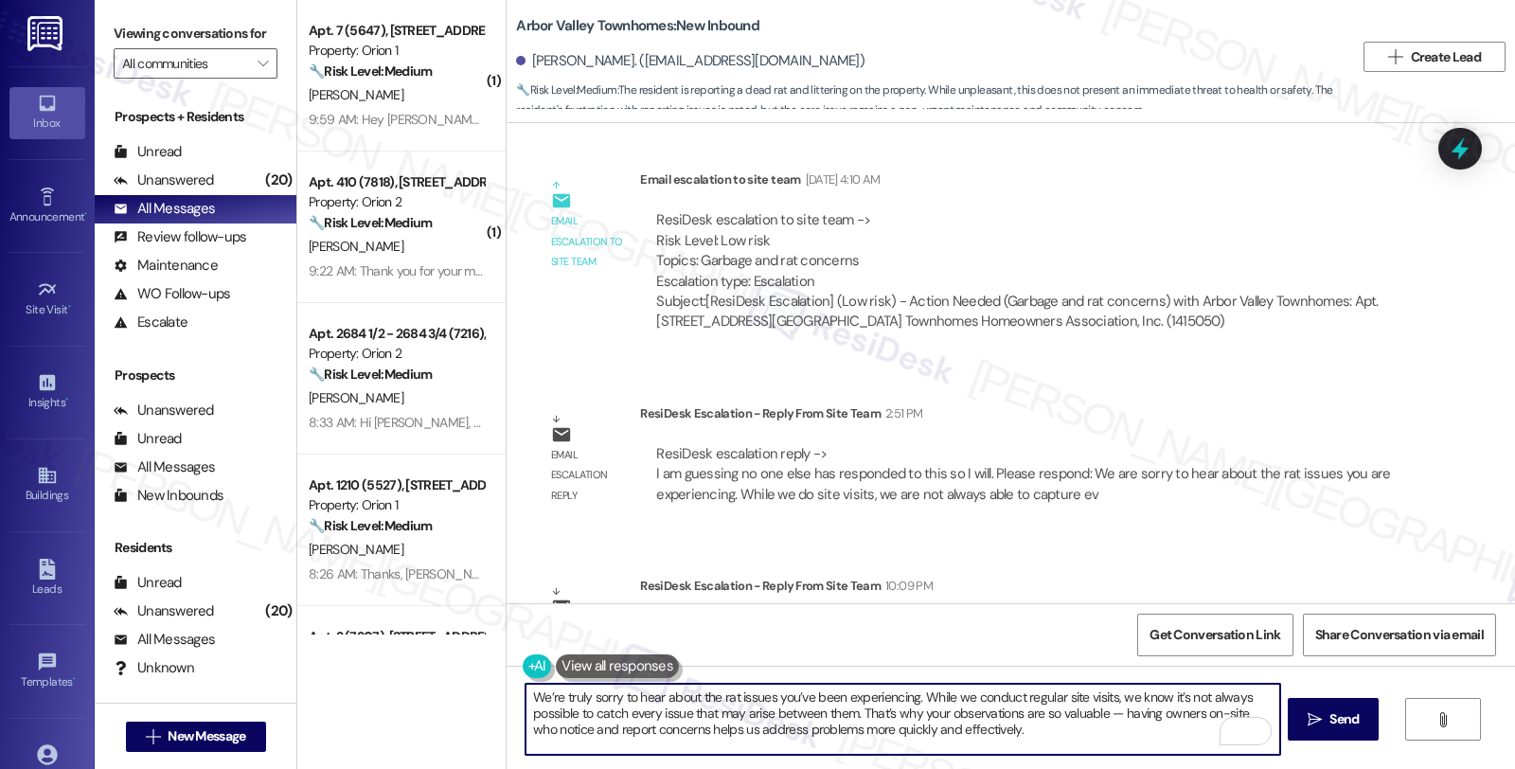
click at [525, 699] on textarea "We’re truly sorry to hear about the rat issues you’ve been experiencing. While …" at bounding box center [902, 719] width 754 height 71
click at [532, 58] on div "[PERSON_NAME]. ([EMAIL_ADDRESS][DOMAIN_NAME])" at bounding box center [690, 61] width 348 height 20
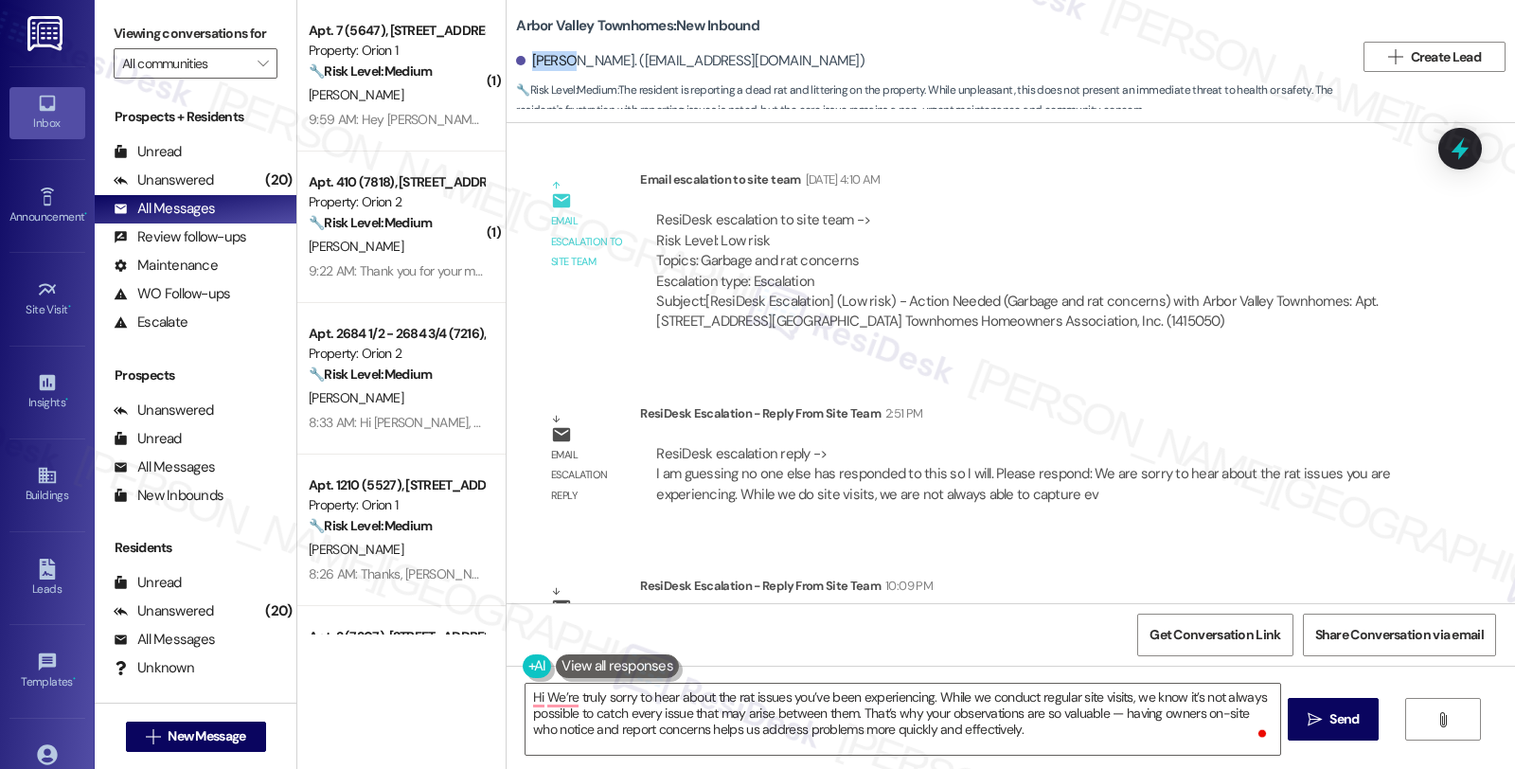
click at [532, 58] on div "[PERSON_NAME]. ([EMAIL_ADDRESS][DOMAIN_NAME])" at bounding box center [690, 61] width 348 height 20
copy div "[PERSON_NAME]"
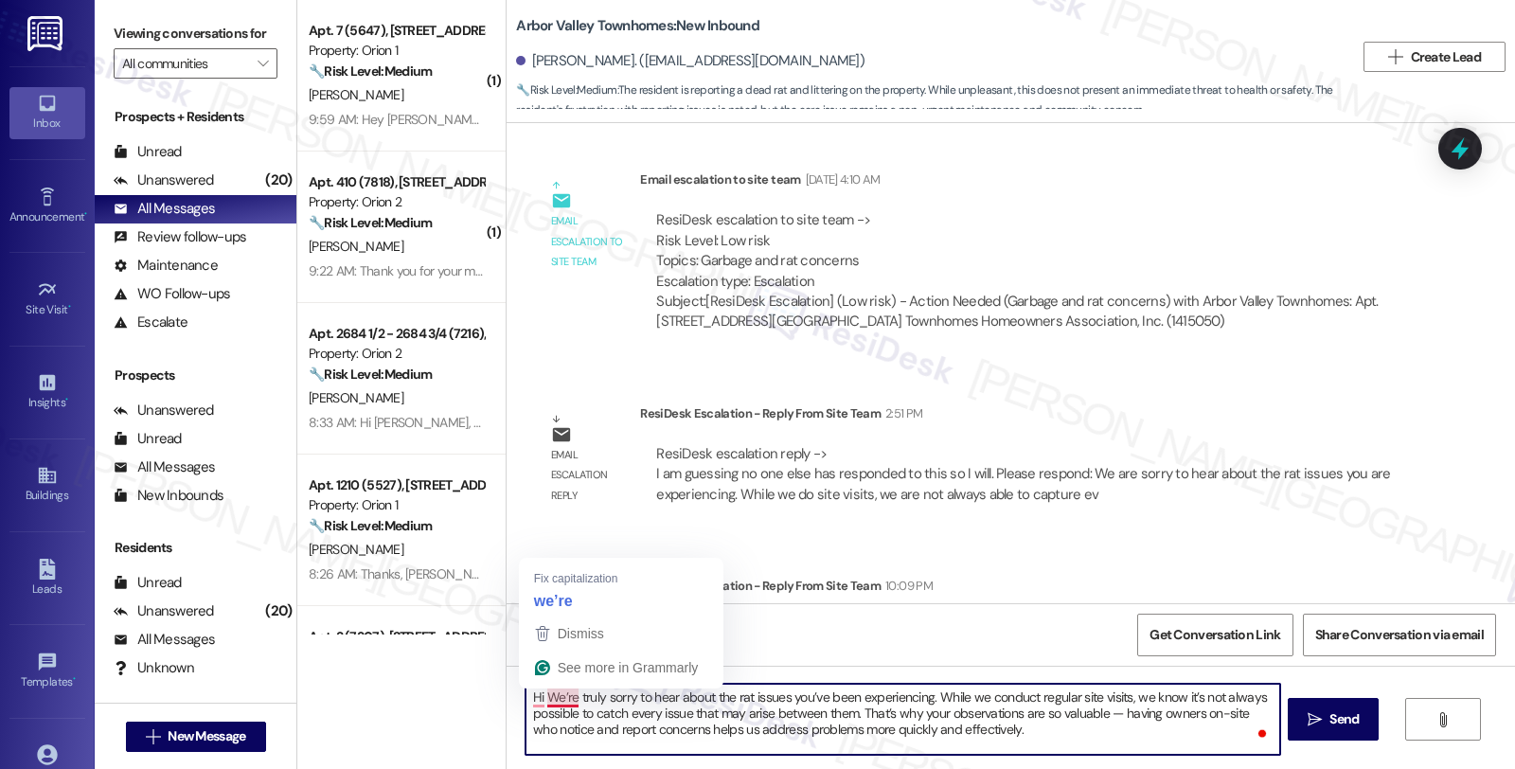
click at [535, 692] on textarea "Hi We’re truly sorry to hear about the rat issues you’ve been experiencing. Whi…" at bounding box center [902, 719] width 754 height 71
paste textarea "[PERSON_NAME]"
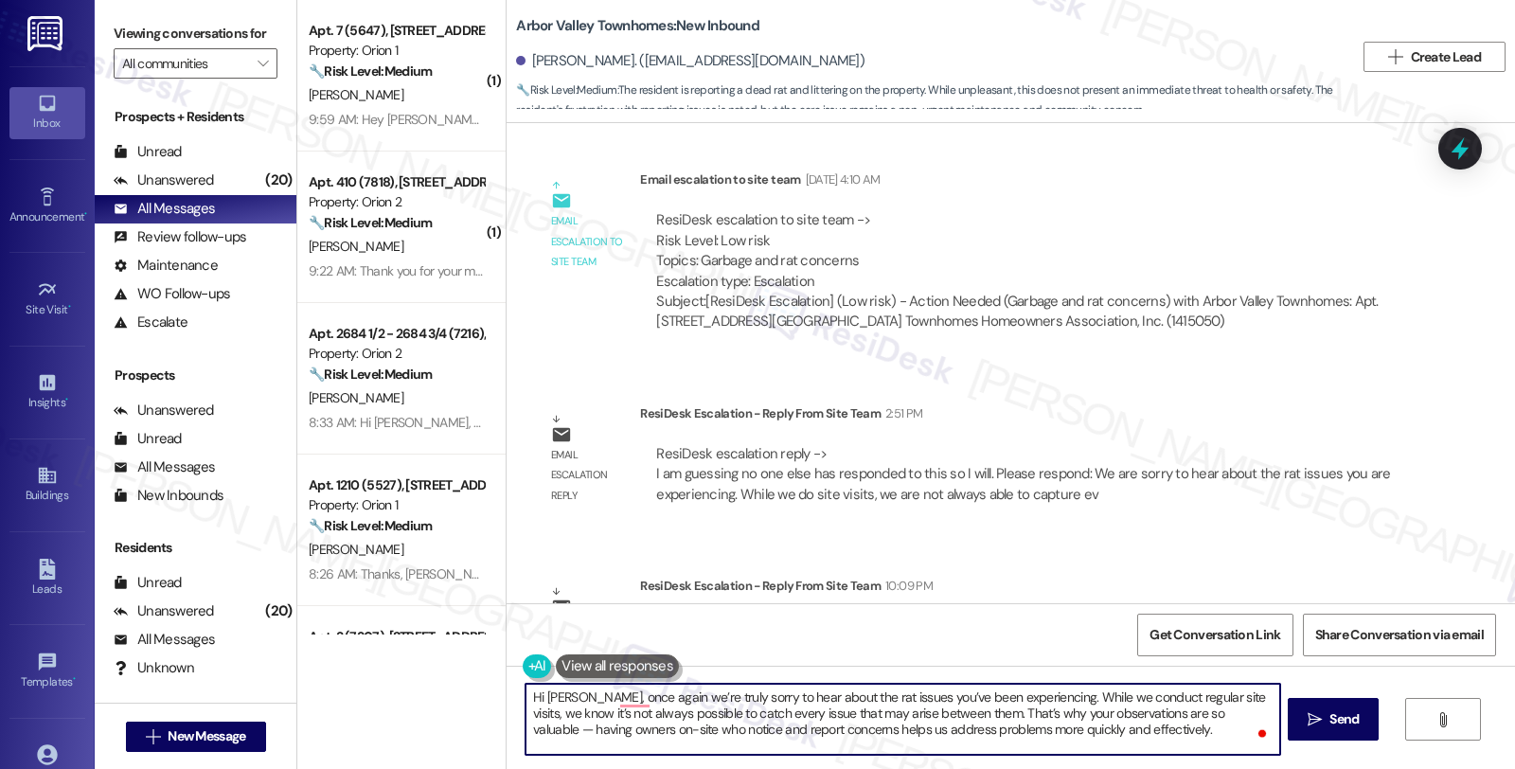
scroll to position [36, 0]
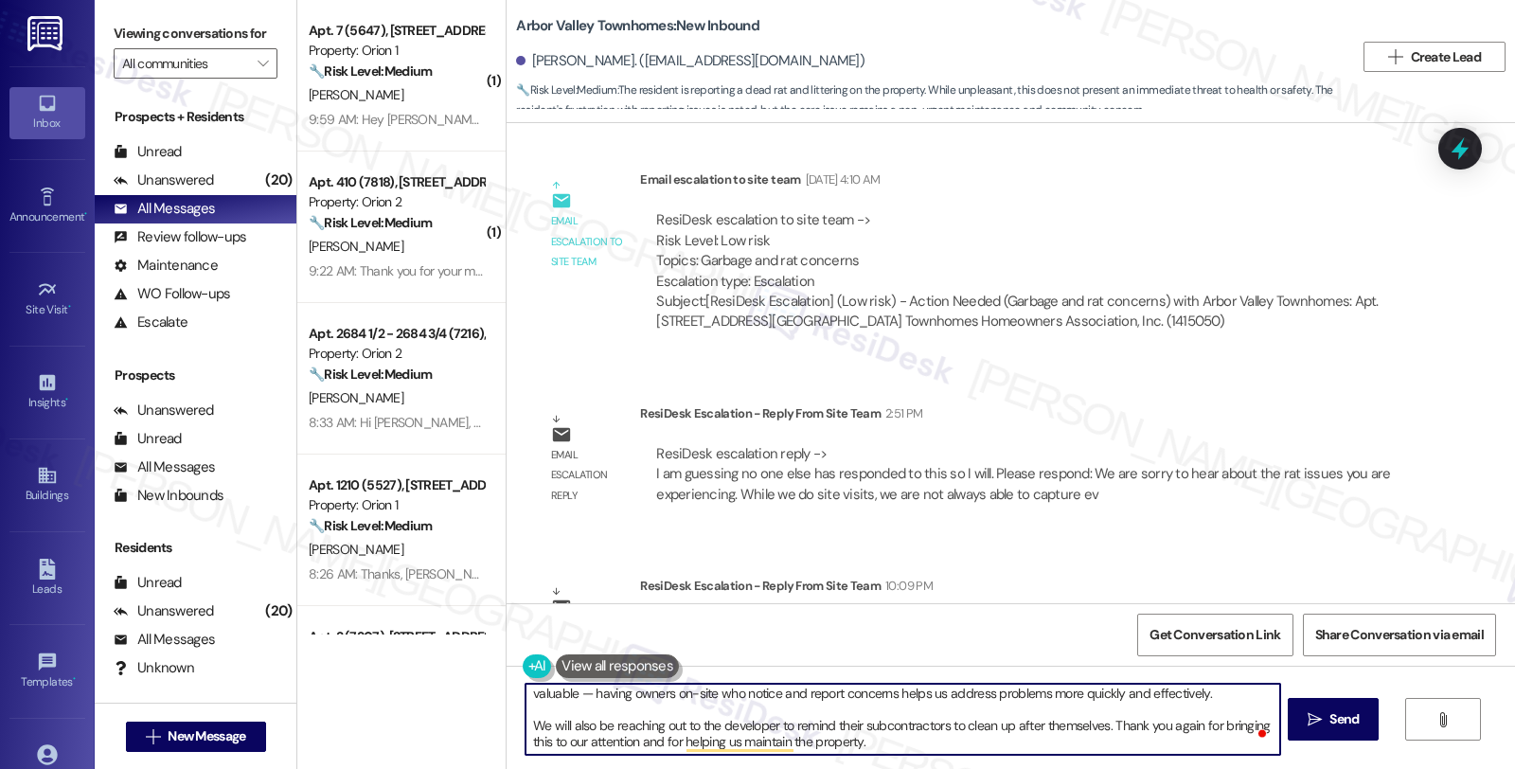
click at [940, 750] on textarea "Hi [PERSON_NAME], once again we’re truly sorry to hear about the rat issues you…" at bounding box center [902, 719] width 754 height 71
type textarea "Hi [PERSON_NAME], once again we’re truly sorry to hear about the rat issues you…"
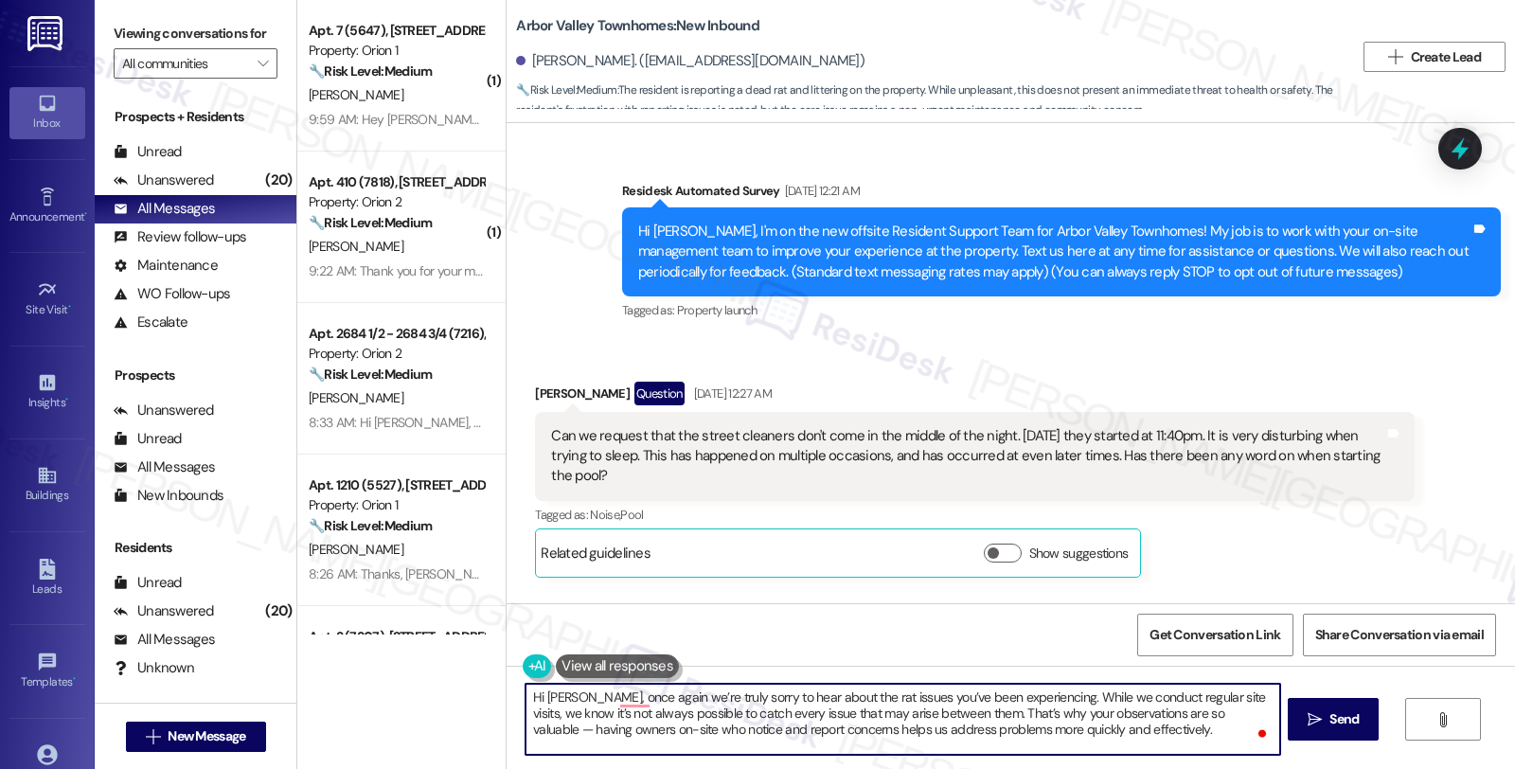
scroll to position [36, 0]
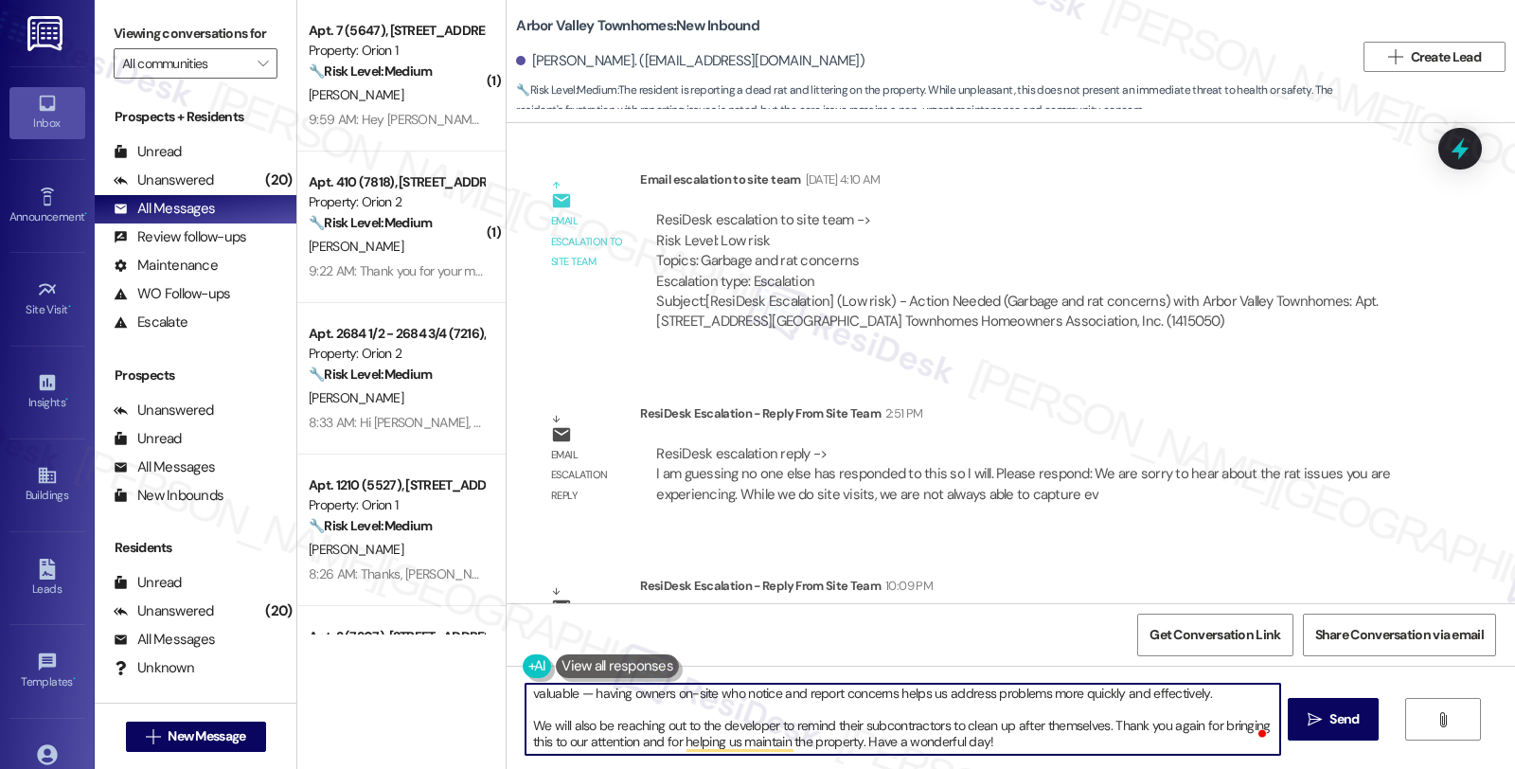
click at [959, 722] on textarea "Hi [PERSON_NAME], once again we’re truly sorry to hear about the rat issues you…" at bounding box center [902, 719] width 754 height 71
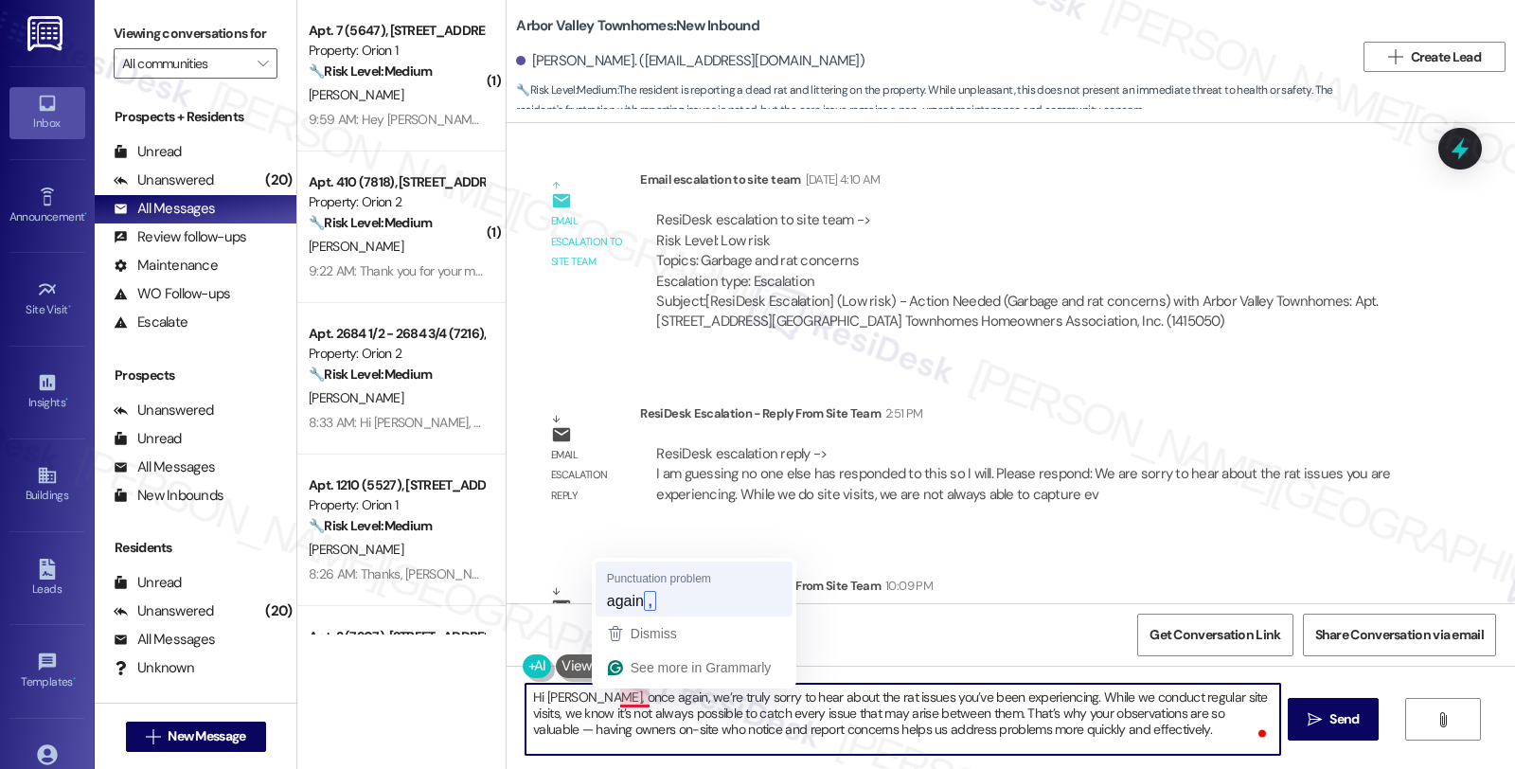
scroll to position [14, 0]
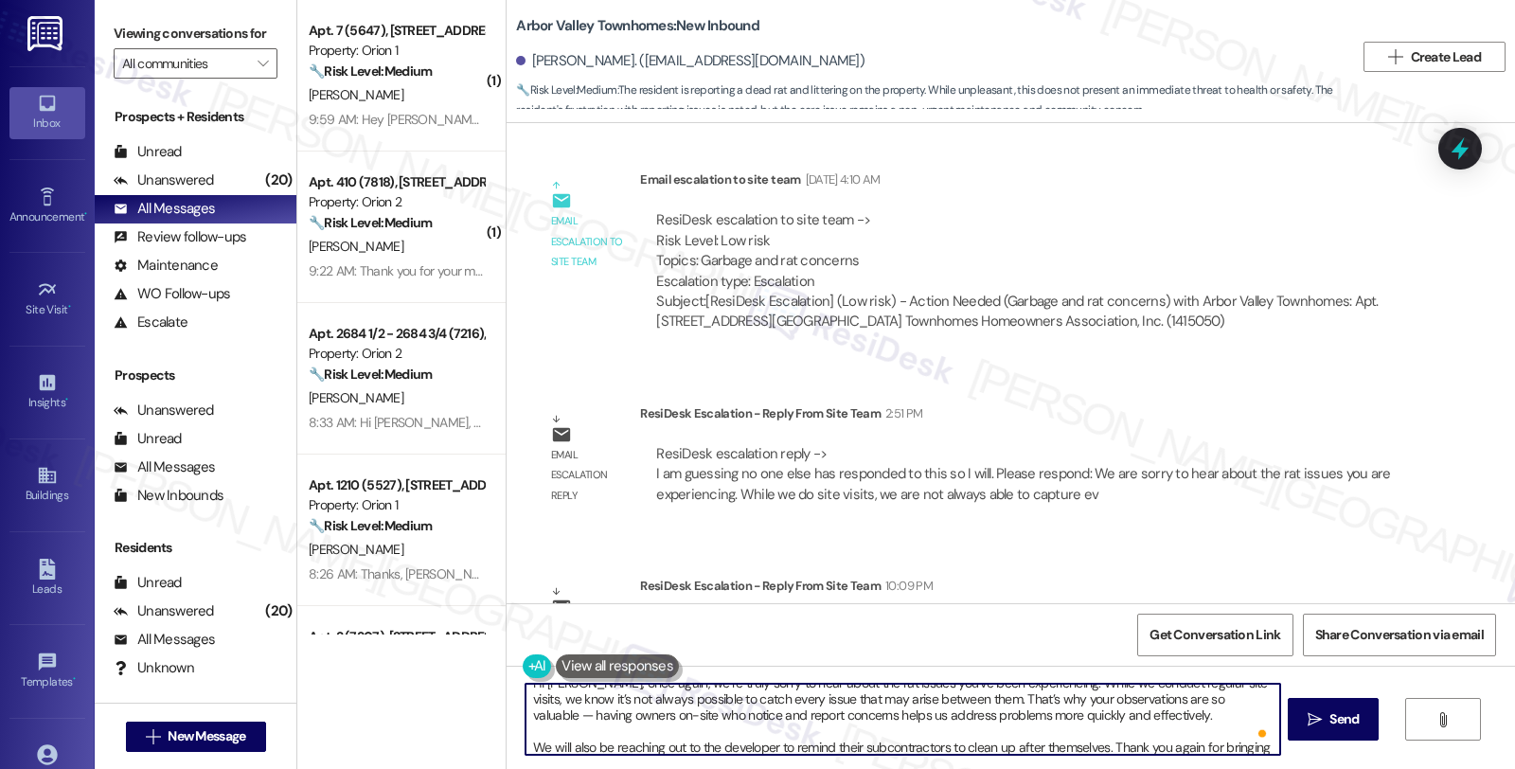
click at [1201, 692] on textarea "Hi Megan, once again, we’re truly sorry to hear about the rat issues you’ve bee…" at bounding box center [902, 719] width 754 height 71
type textarea "Hi Megan, once again, we’re truly sorry to hear about the rat issues you’ve bee…"
click at [1329, 722] on span "Send" at bounding box center [1343, 719] width 29 height 20
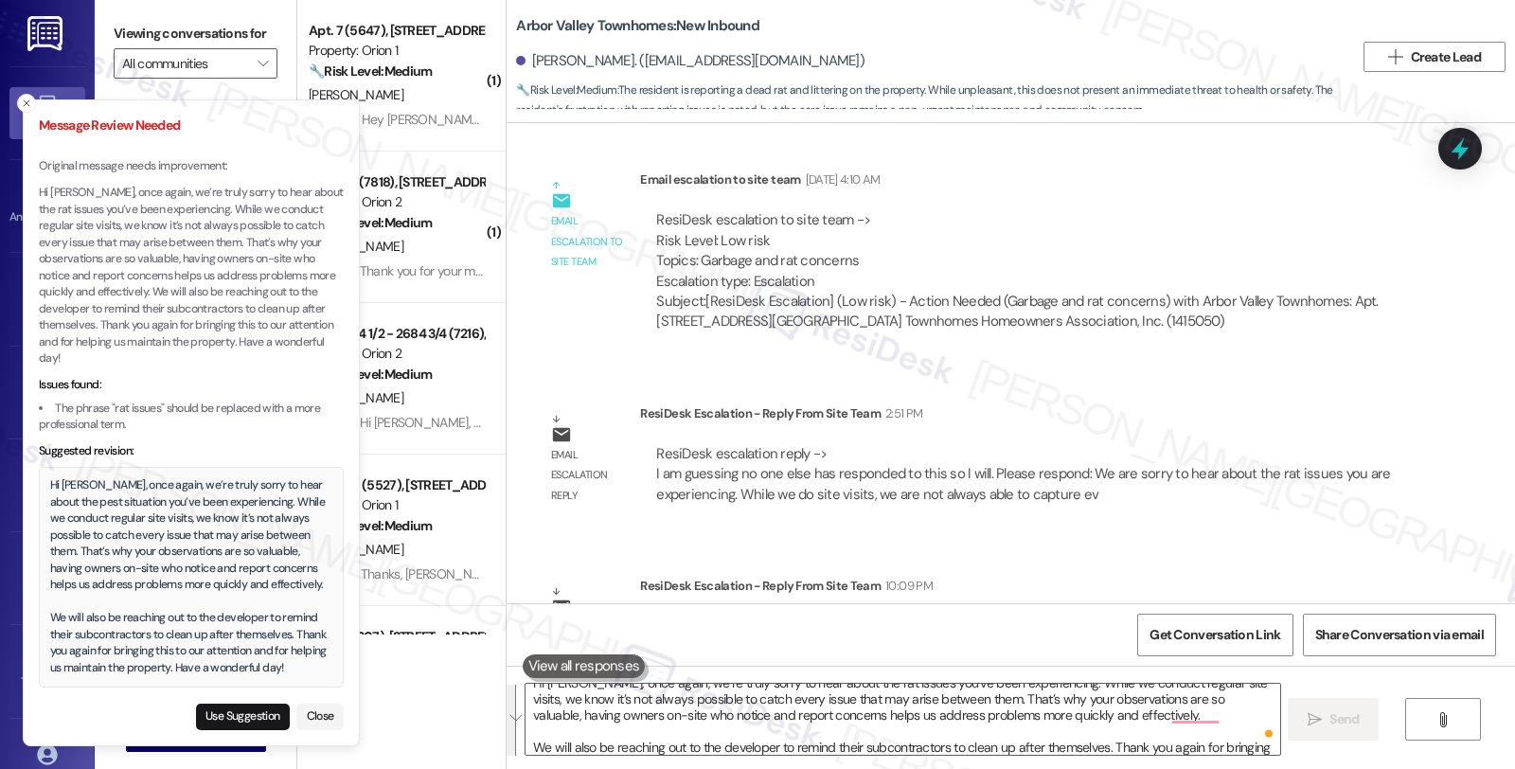
scroll to position [0, 0]
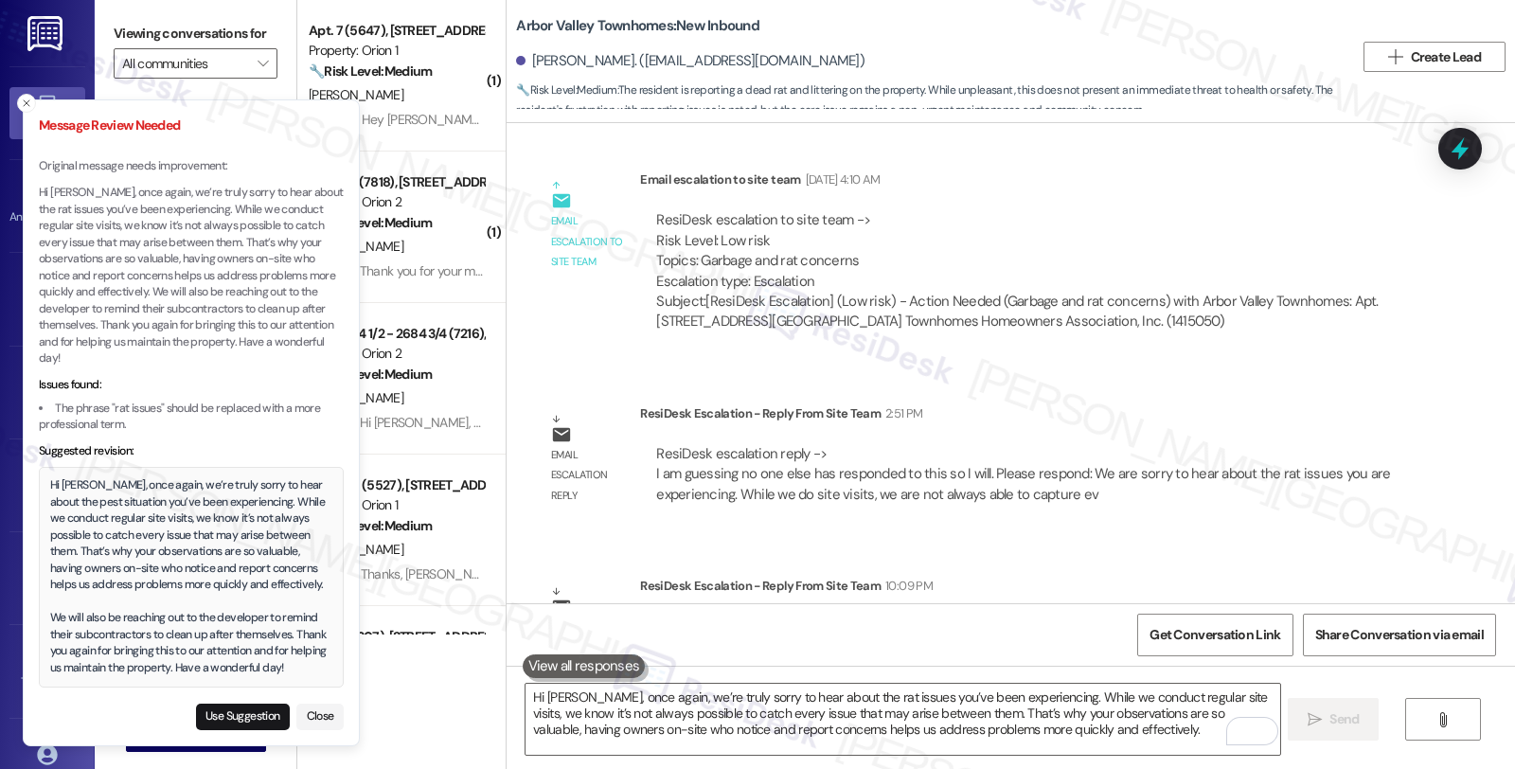
click at [240, 720] on button "Use Suggestion" at bounding box center [243, 716] width 94 height 27
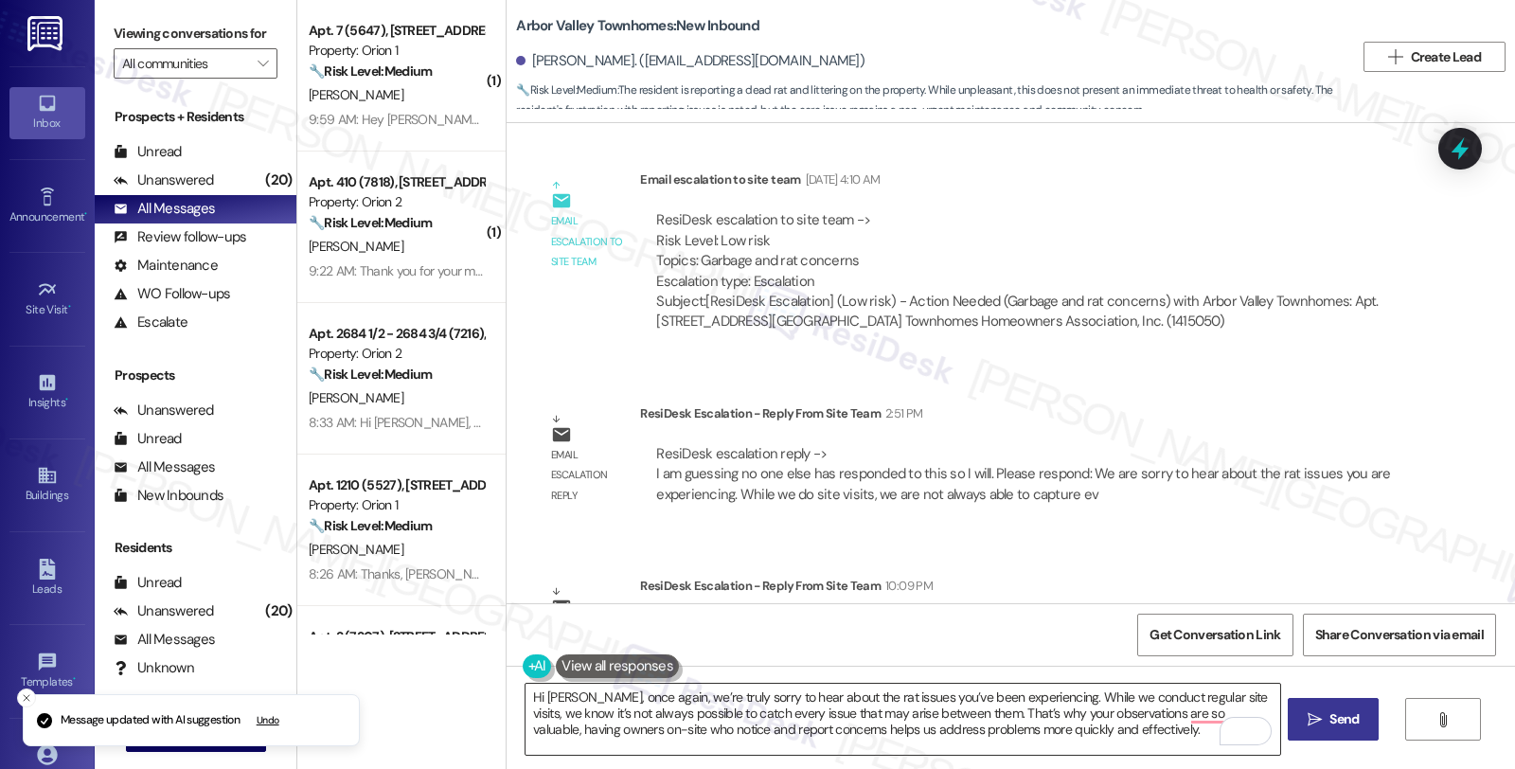
scroll to position [36, 0]
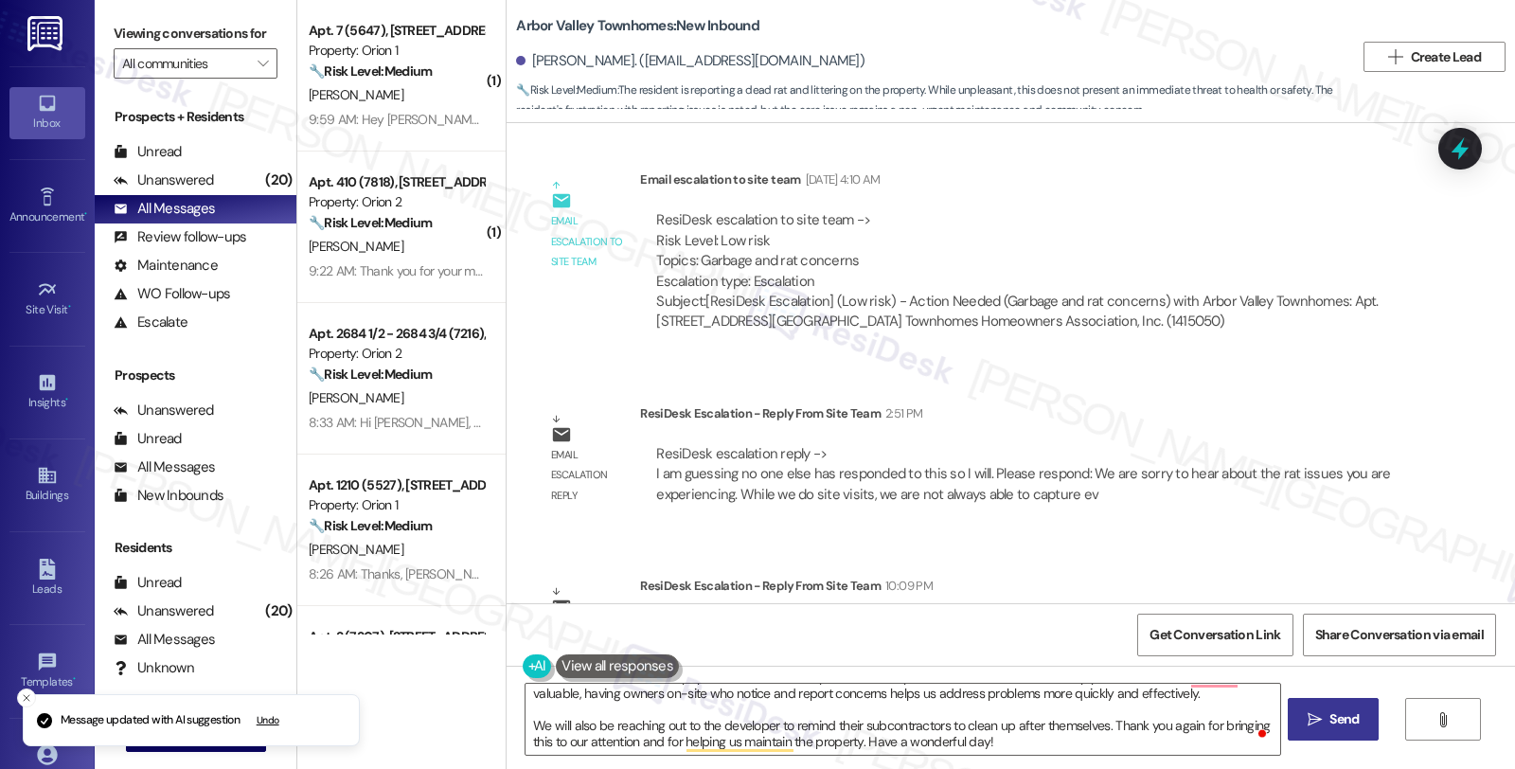
click at [1352, 730] on button " Send" at bounding box center [1334, 719] width 92 height 43
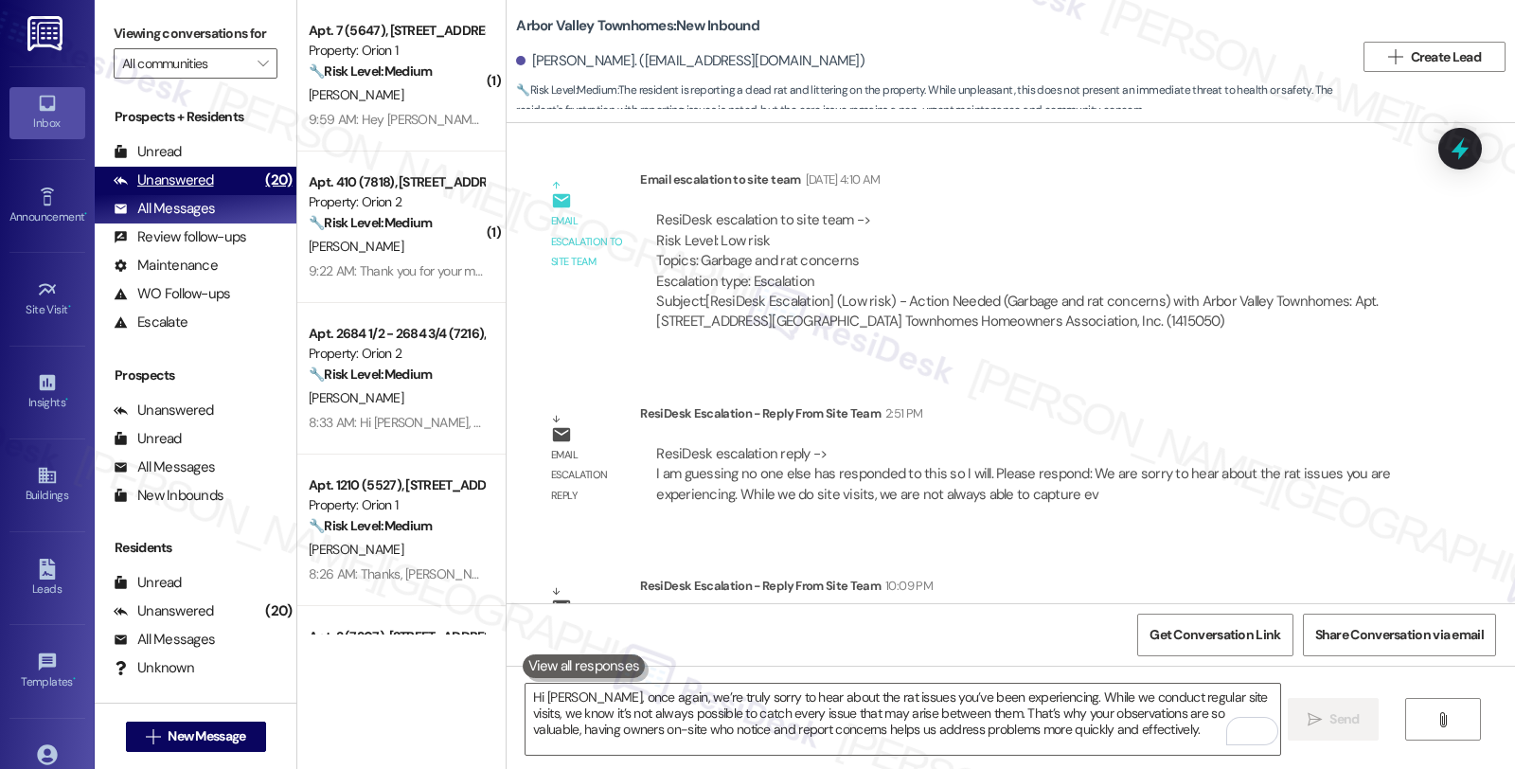
click at [199, 190] on div "Unanswered" at bounding box center [164, 180] width 100 height 20
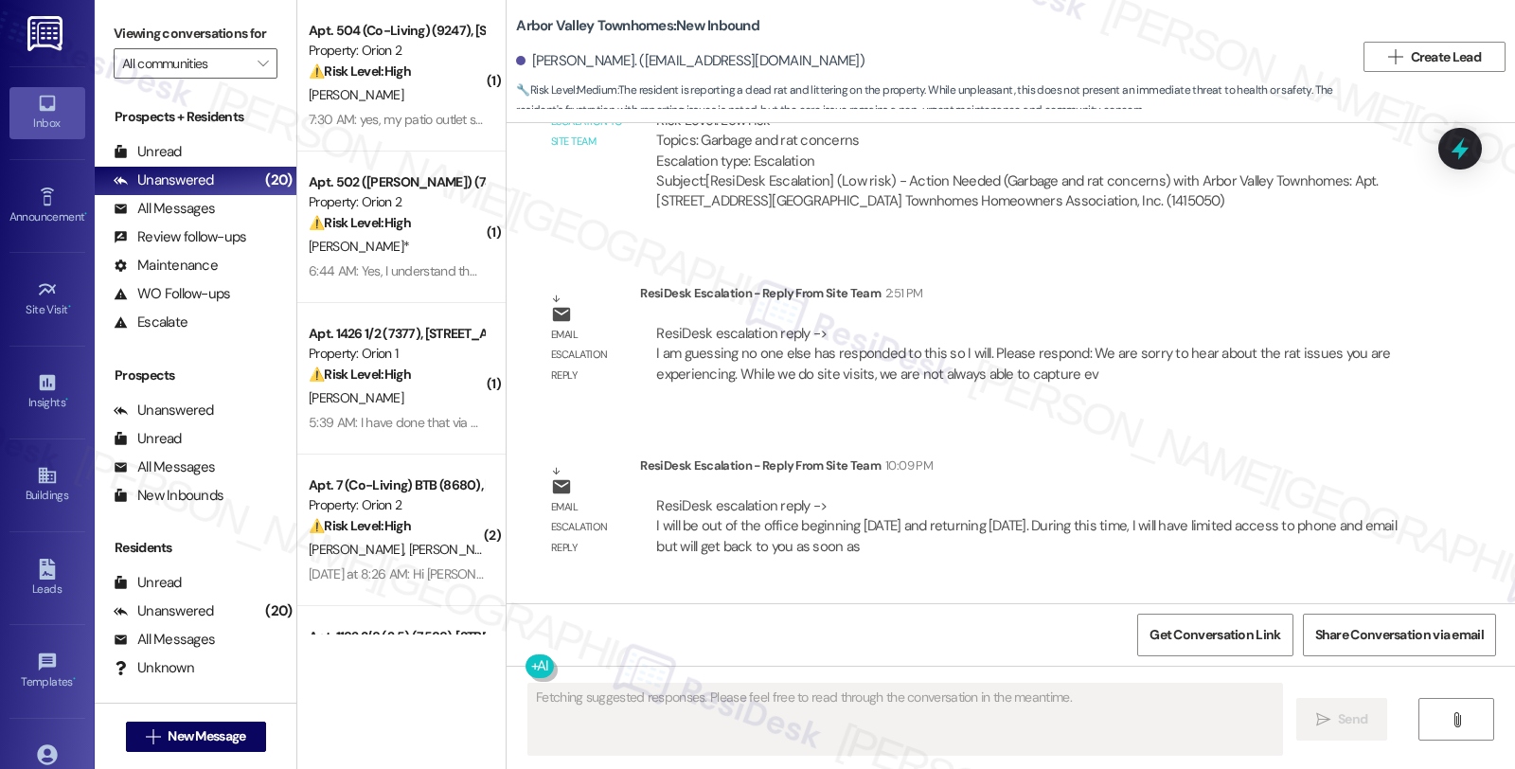
scroll to position [12876, 0]
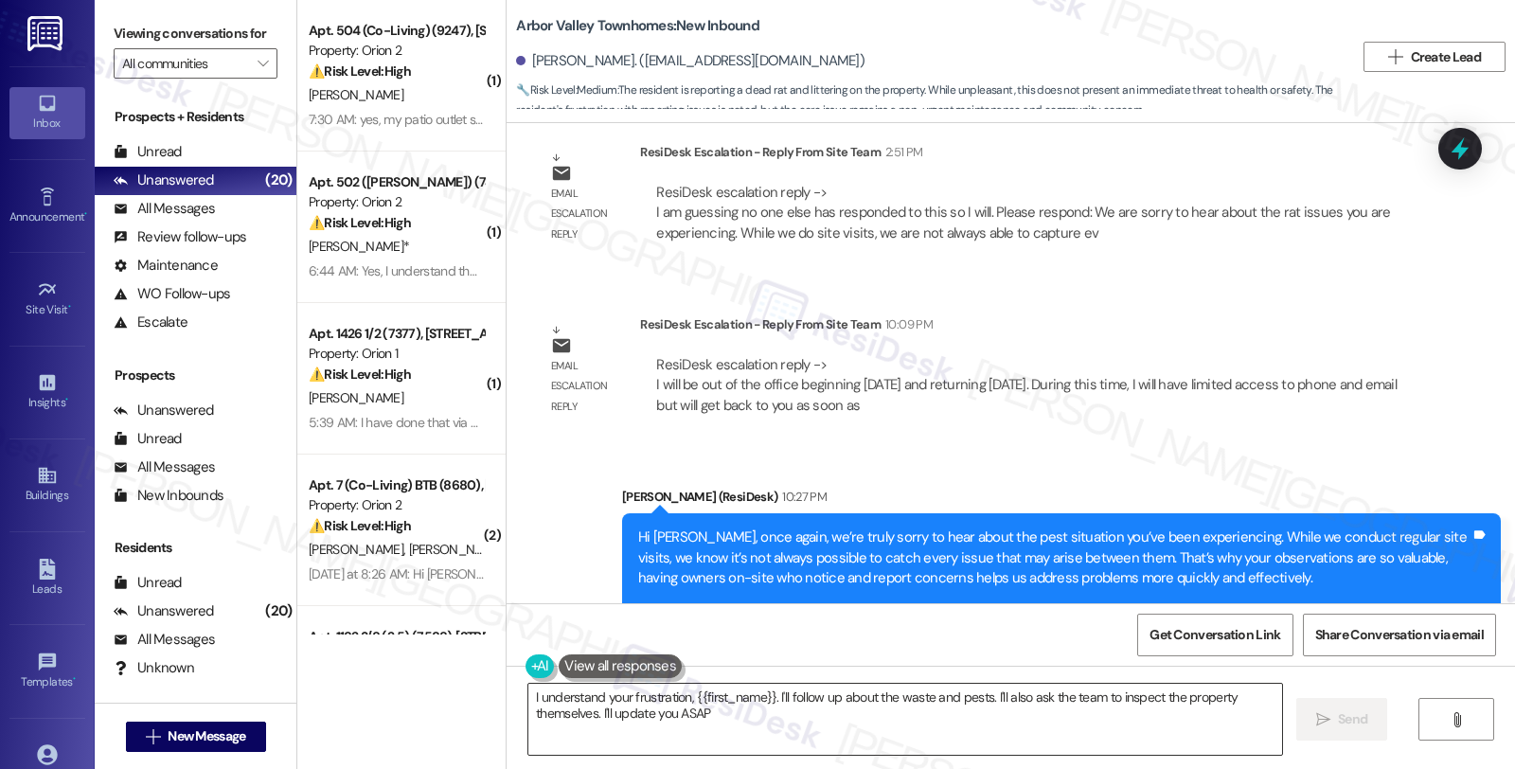
type textarea "I understand your frustration, {{first_name}}. I'll follow up about the waste a…"
